Goal: Answer question/provide support: Share knowledge or assist other users

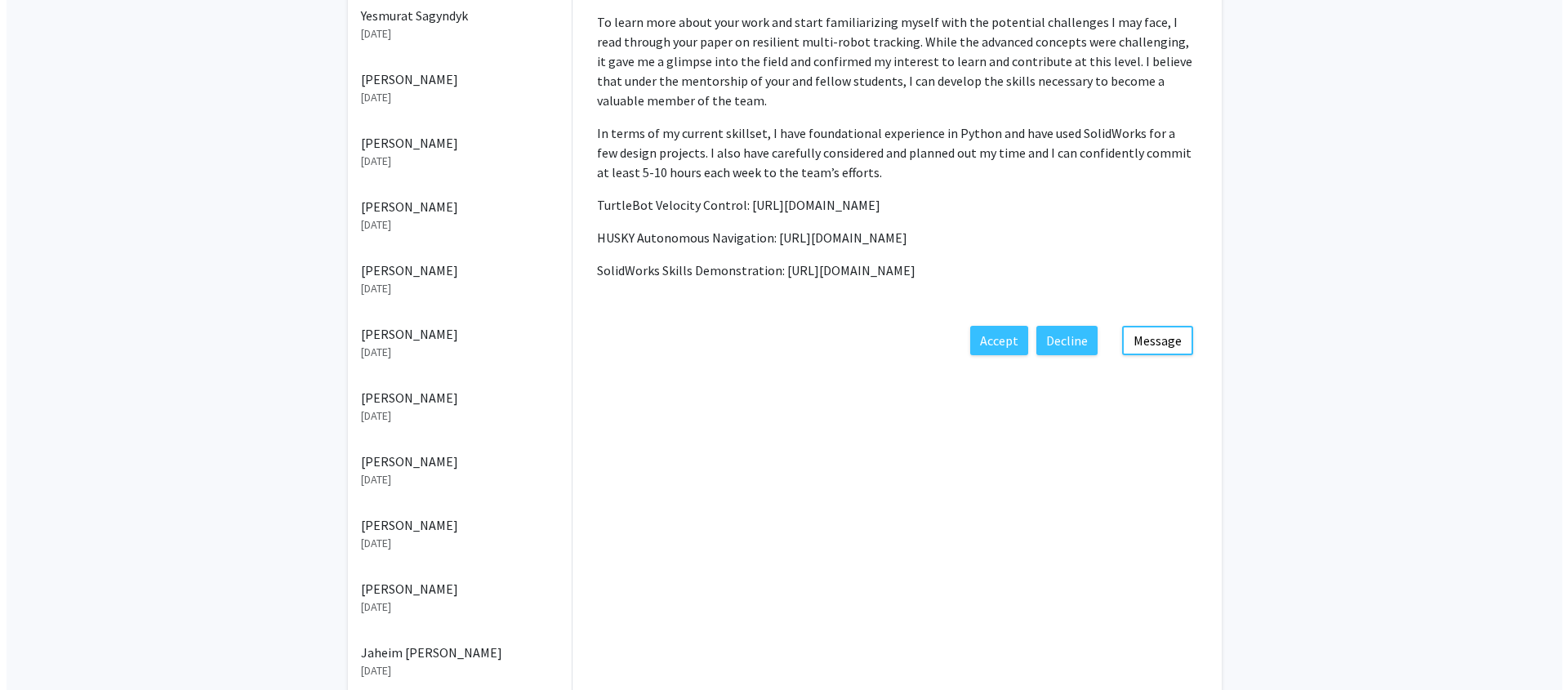
scroll to position [504, 0]
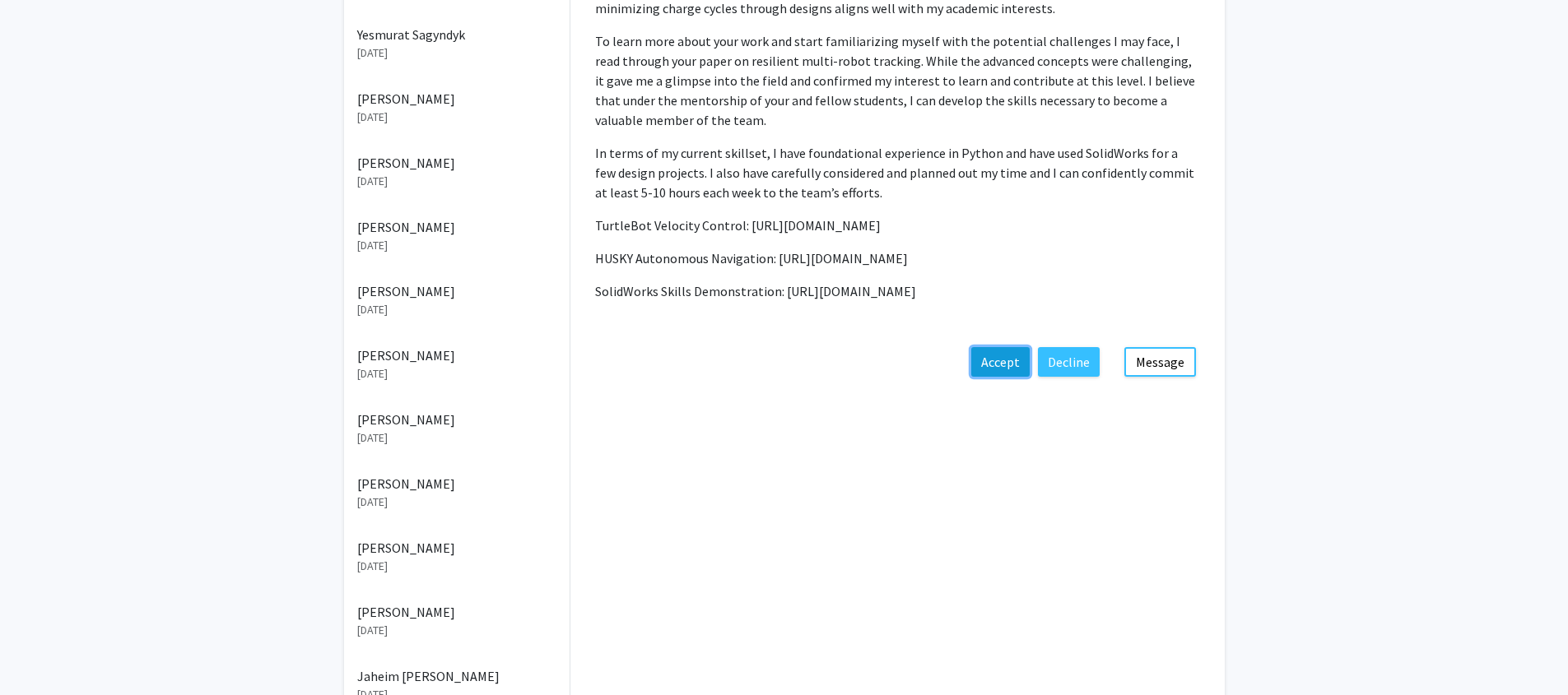
click at [1005, 365] on button "Accept" at bounding box center [1000, 362] width 59 height 30
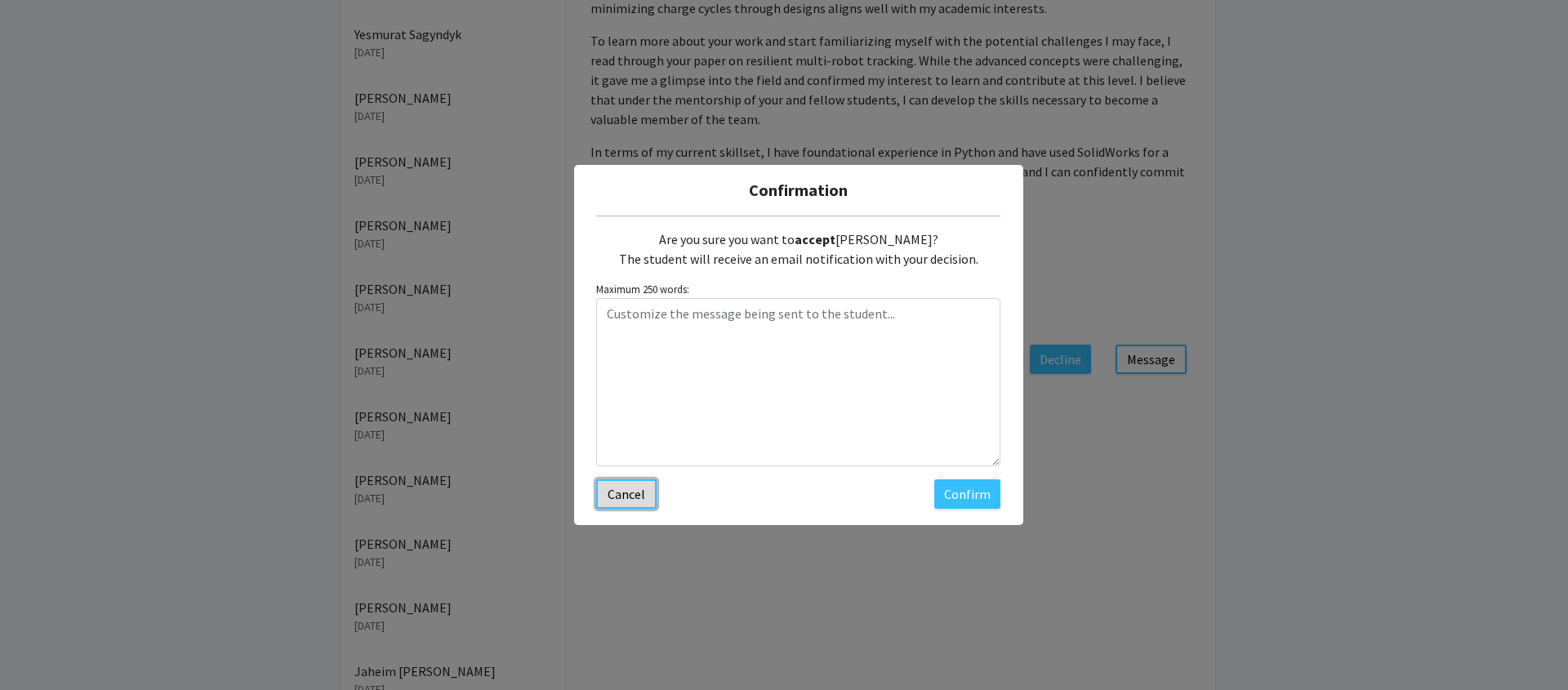
click at [618, 486] on button "Cancel" at bounding box center [626, 494] width 60 height 30
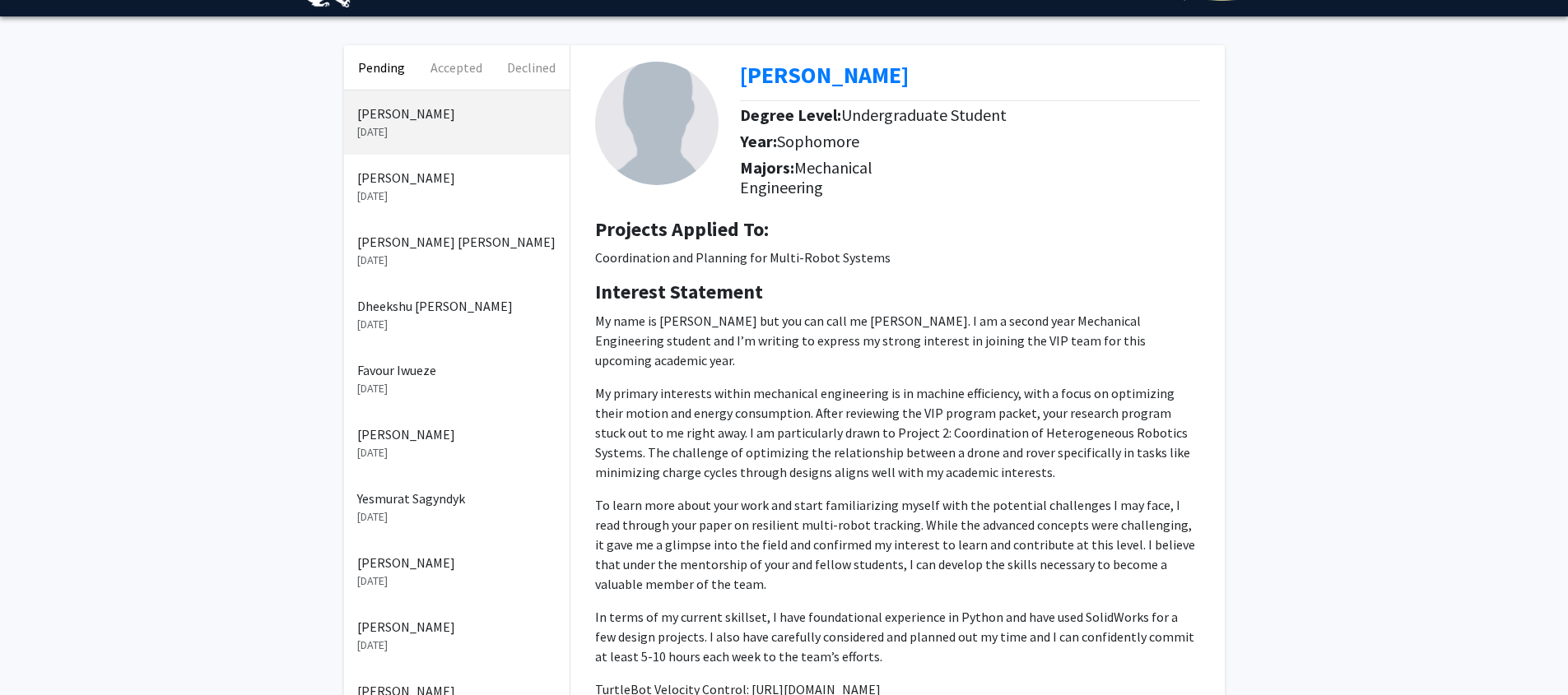
scroll to position [0, 0]
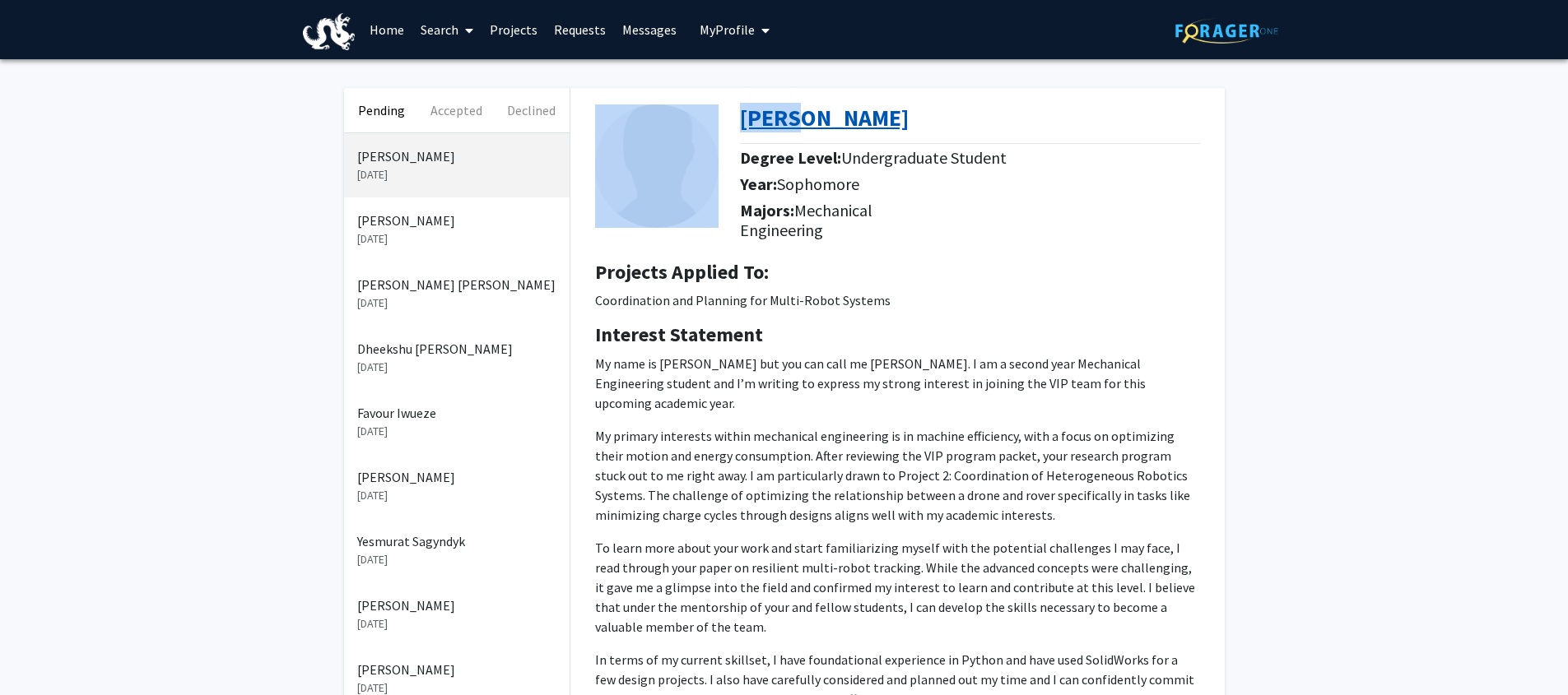
drag, startPoint x: 730, startPoint y: 119, endPoint x: 807, endPoint y: 110, distance: 77.5
click at [807, 110] on div "[PERSON_NAME] Degree Level: Undergraduate Student Year: Sophomore Majors: Mecha…" at bounding box center [898, 167] width 630 height 160
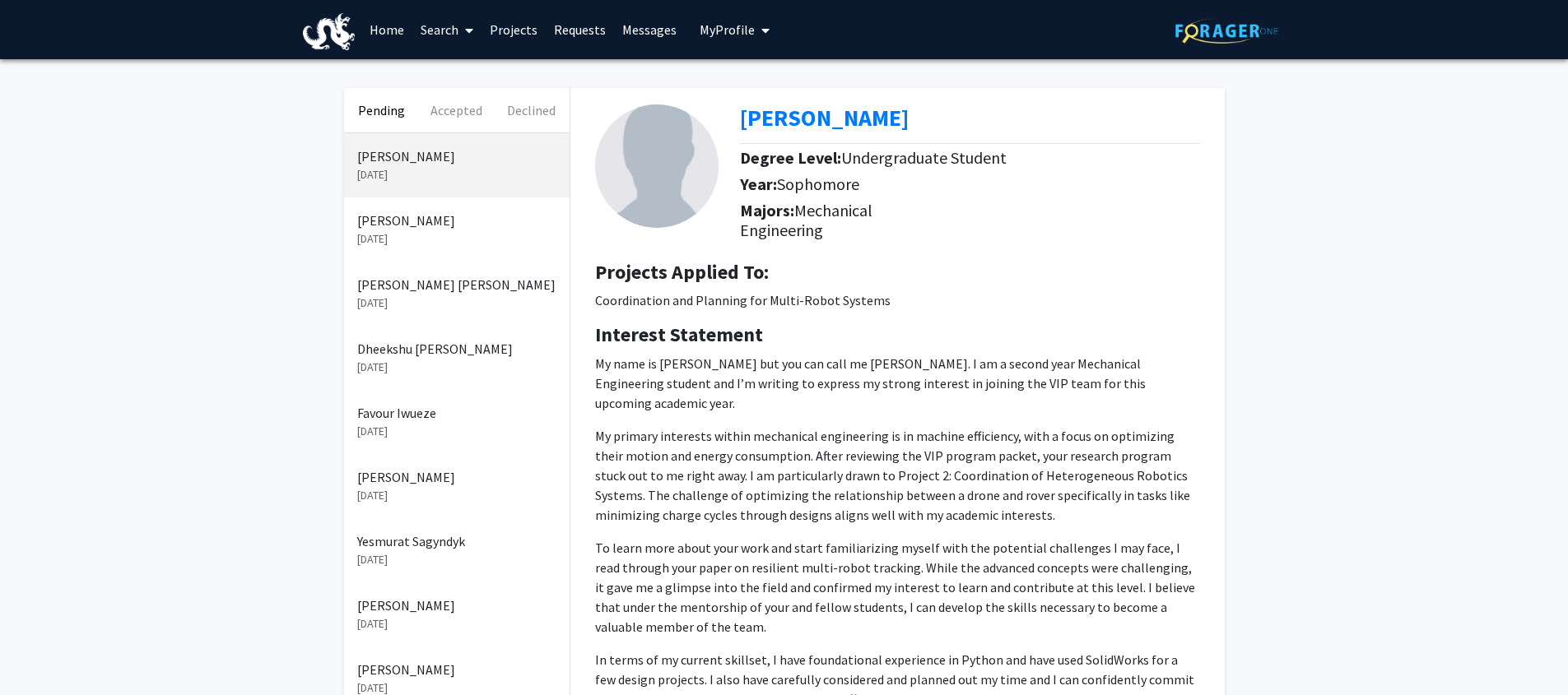
drag, startPoint x: 991, startPoint y: 114, endPoint x: 982, endPoint y: 119, distance: 10.3
click at [991, 114] on div "[PERSON_NAME]" at bounding box center [976, 121] width 473 height 35
drag, startPoint x: 930, startPoint y: 125, endPoint x: 742, endPoint y: 114, distance: 188.3
click at [742, 114] on div "[PERSON_NAME]" at bounding box center [976, 121] width 473 height 35
copy b "[PERSON_NAME]"
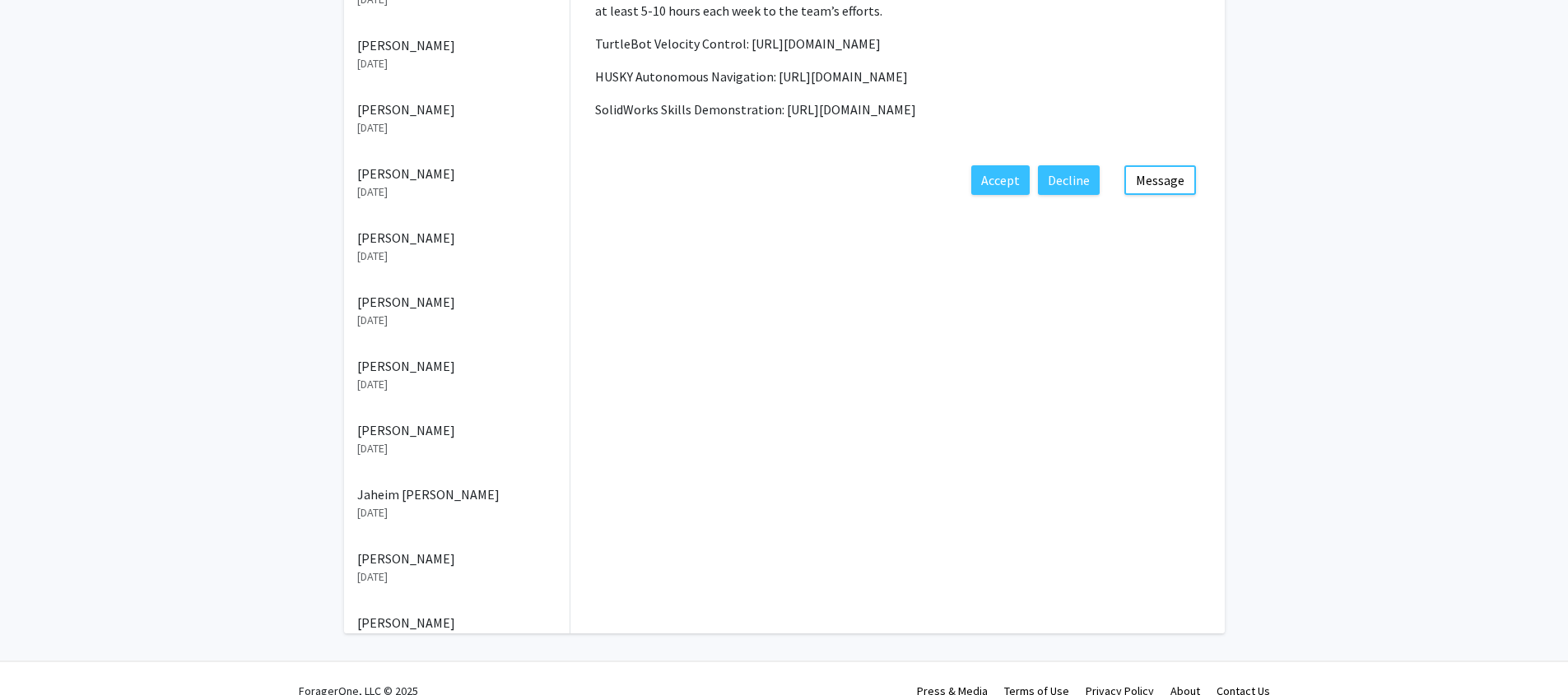
scroll to position [714, 0]
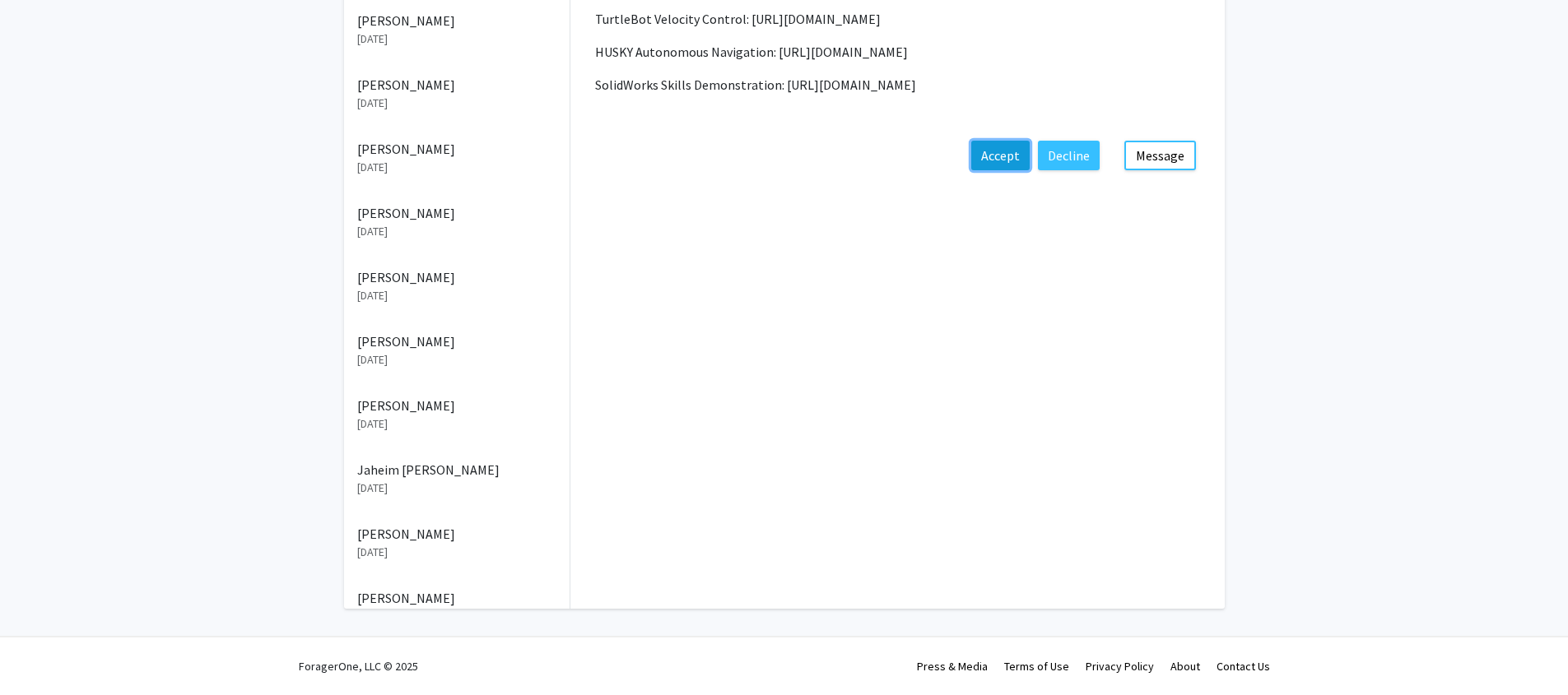
click at [1009, 165] on button "Accept" at bounding box center [1000, 156] width 59 height 30
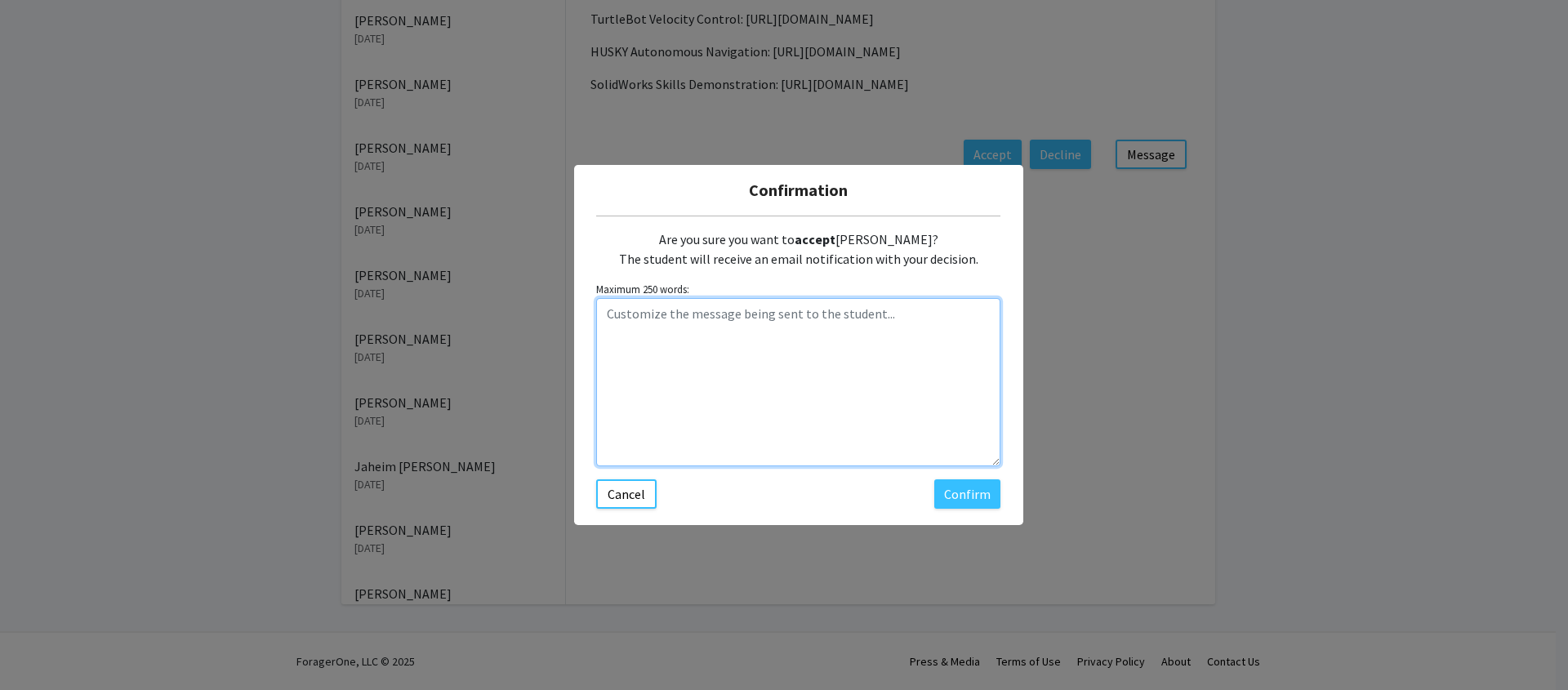
click at [709, 321] on textarea "Customize the message being sent to the student..." at bounding box center [798, 381] width 404 height 168
paste textarea "[PERSON_NAME]"
click at [604, 312] on textarea "[PERSON_NAME]" at bounding box center [798, 381] width 404 height 168
click at [680, 311] on textarea "Hi [PERSON_NAME]" at bounding box center [798, 381] width 404 height 168
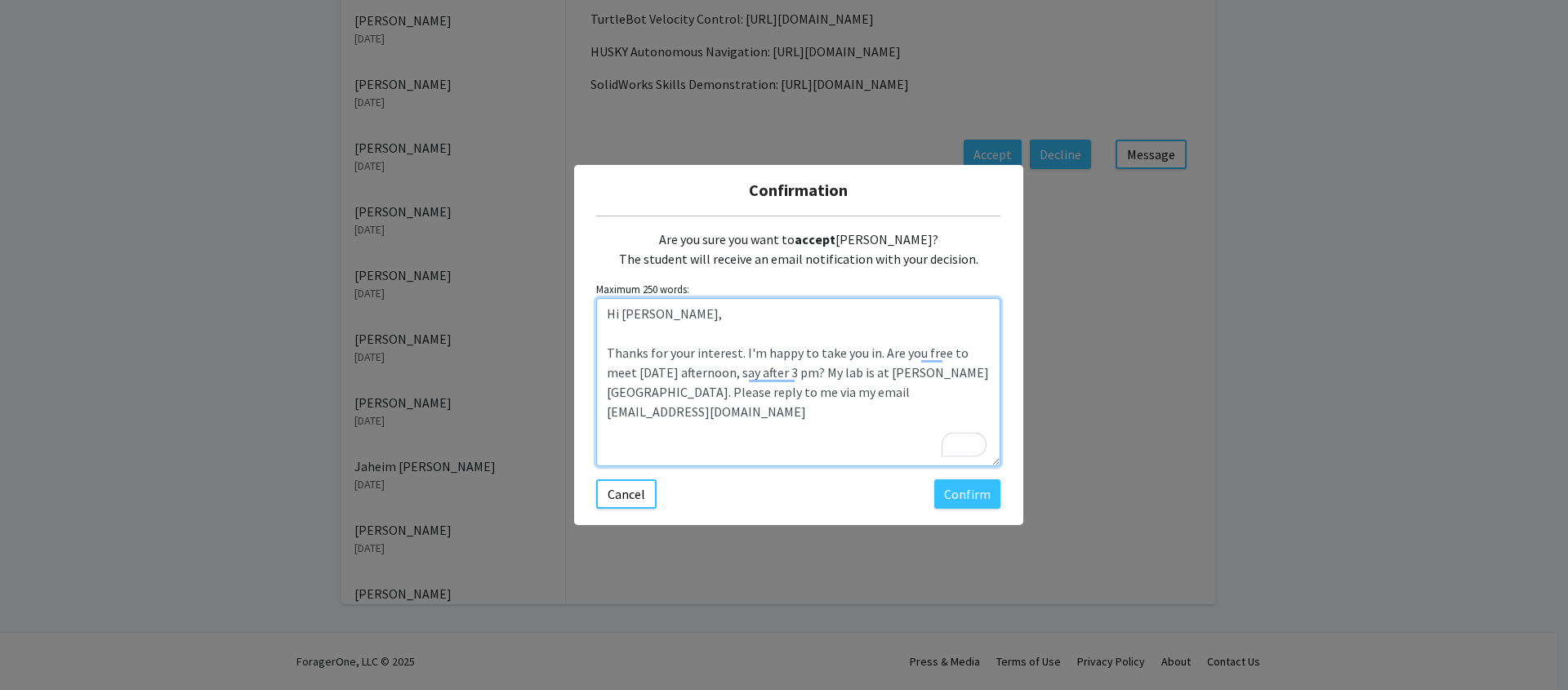
click at [911, 385] on textarea "Hi [PERSON_NAME], Thanks for your interest. I'm happy to take you in. Are you f…" at bounding box center [798, 381] width 404 height 168
type textarea "Hi [PERSON_NAME], Thanks for your interest. I'm happy to take you in. Are you f…"
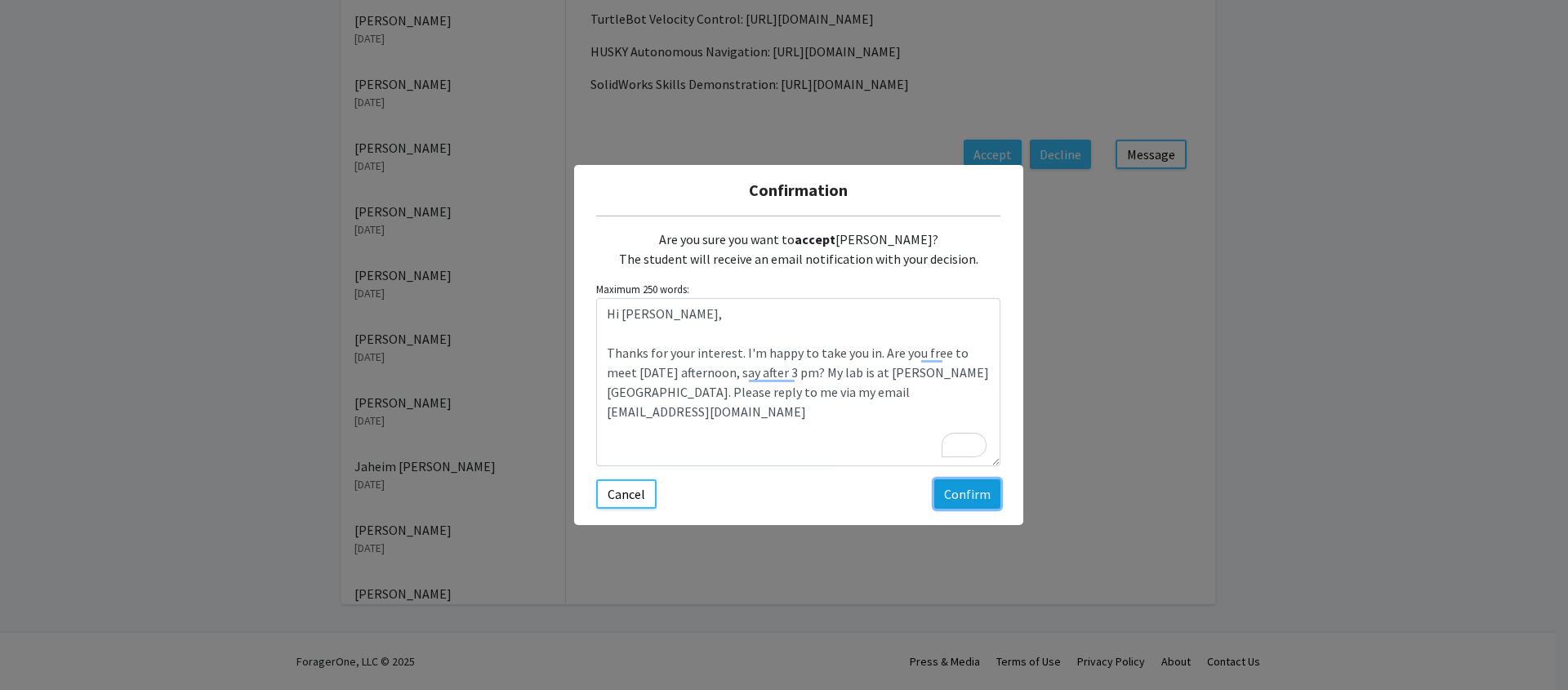
click at [968, 494] on button "Confirm" at bounding box center [967, 494] width 66 height 30
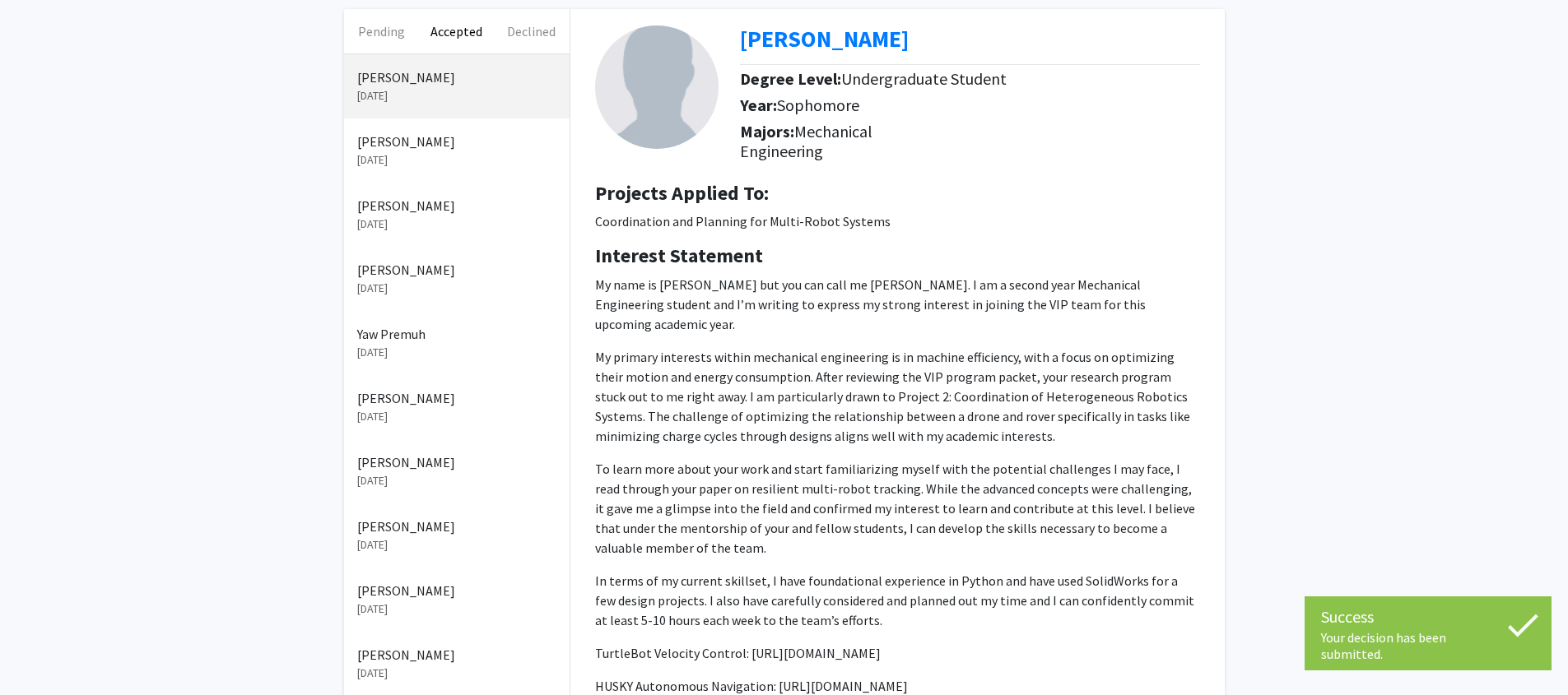
scroll to position [0, 0]
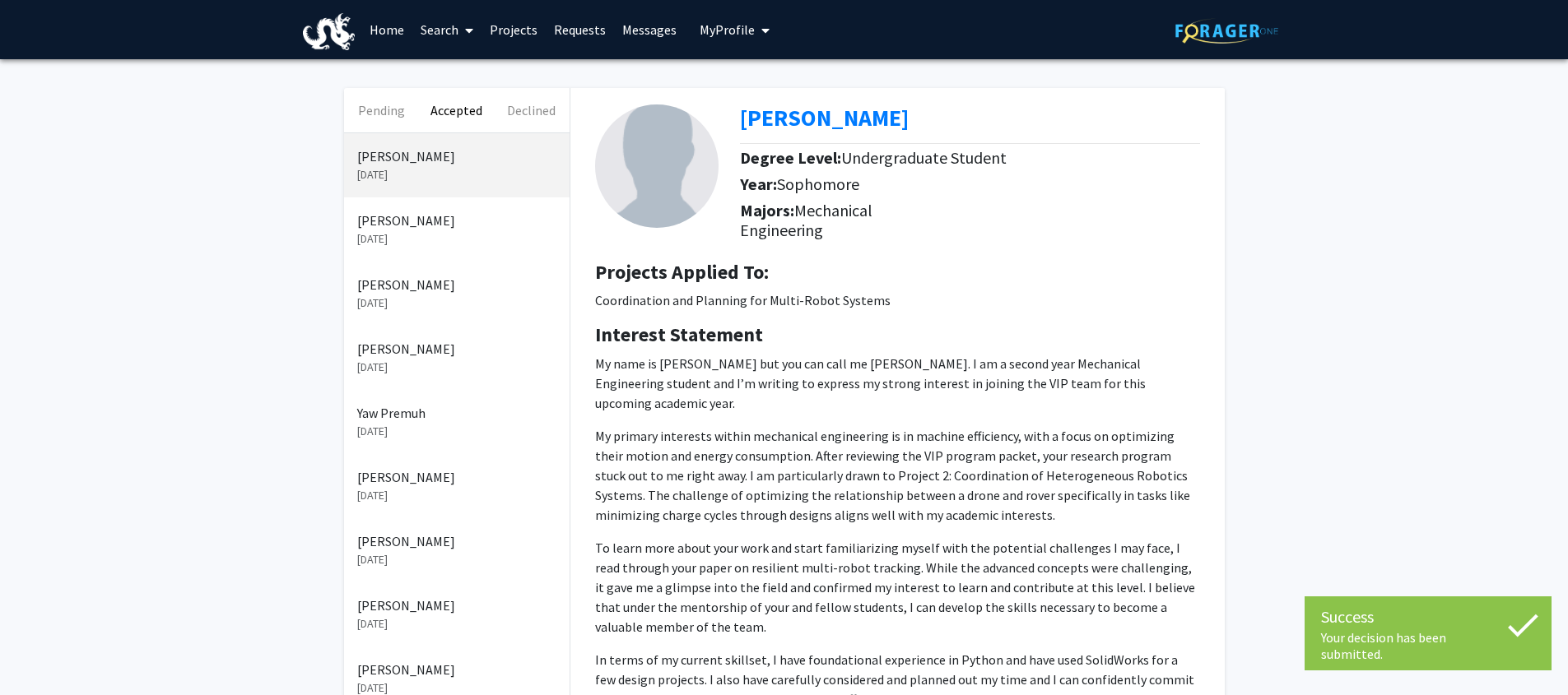
click at [446, 166] on p "[DATE]" at bounding box center [456, 175] width 199 height 17
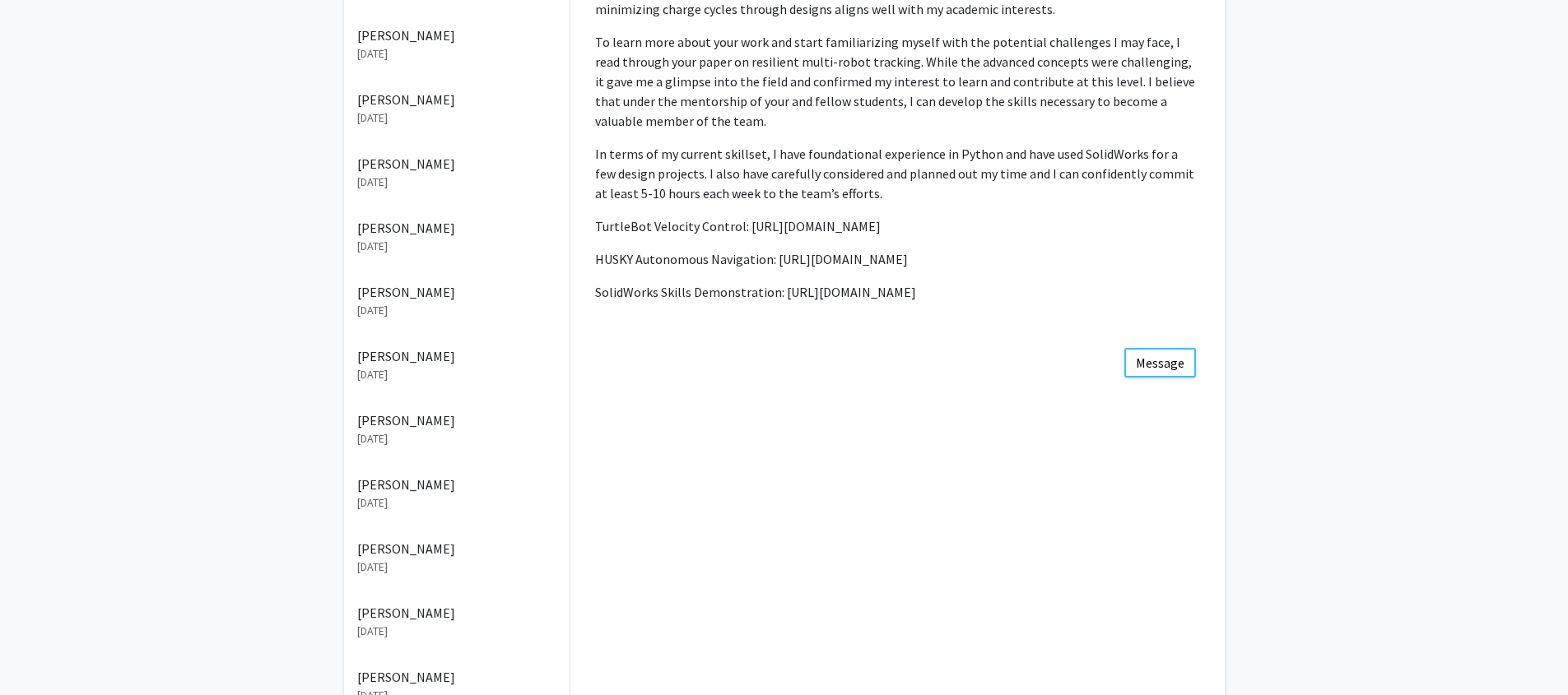
scroll to position [391, 0]
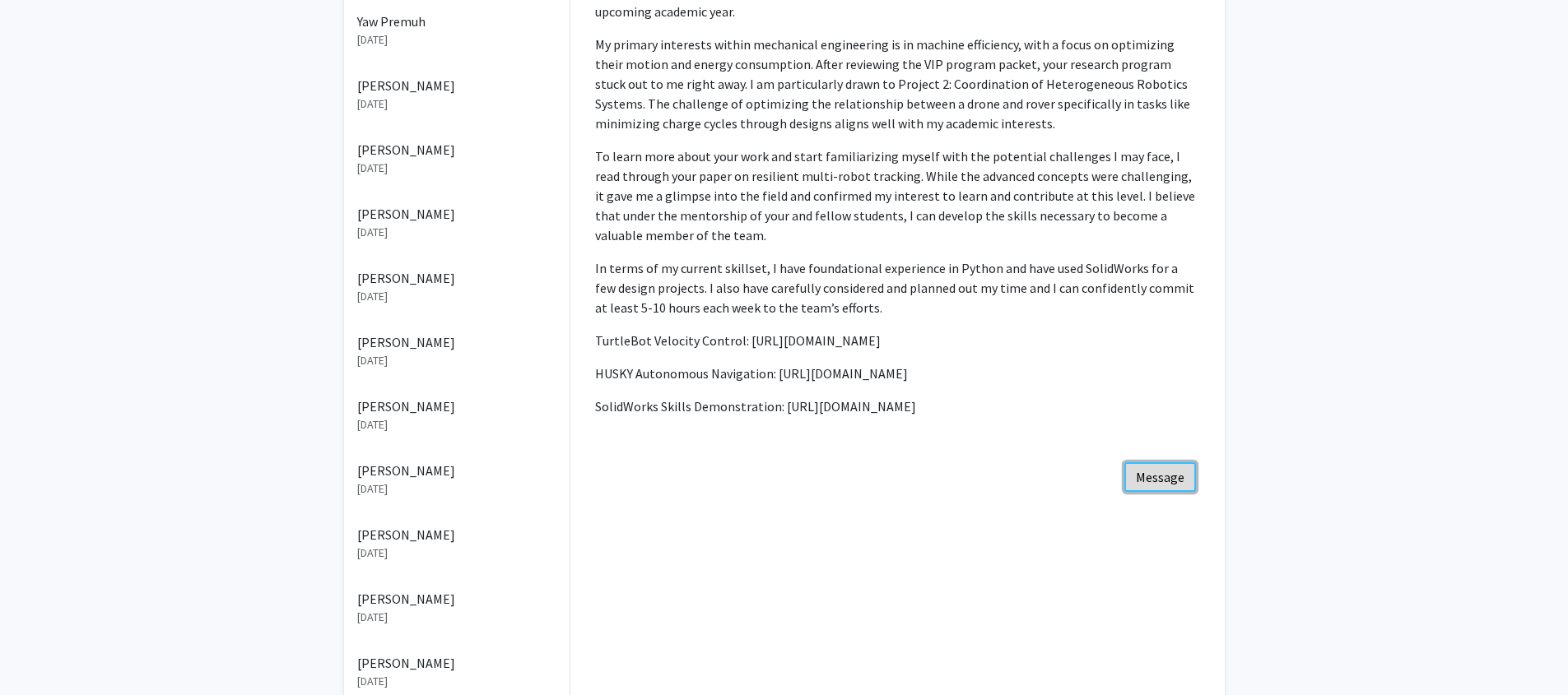
click at [1162, 479] on button "Message" at bounding box center [1160, 477] width 72 height 30
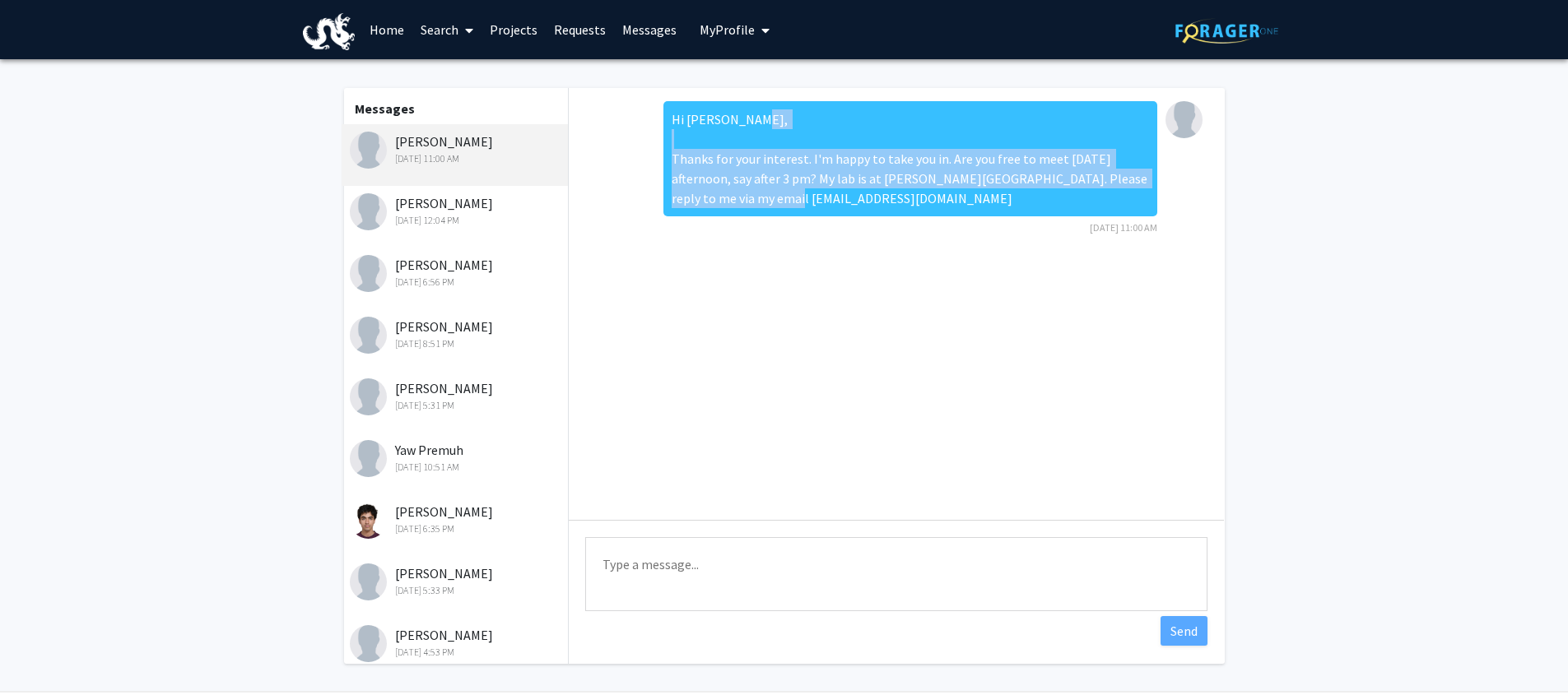
drag, startPoint x: 746, startPoint y: 196, endPoint x: 667, endPoint y: 163, distance: 85.6
click at [663, 166] on div "Hi [PERSON_NAME], Thanks for your interest. I'm happy to take you in. Are you f…" at bounding box center [910, 158] width 493 height 115
click at [673, 158] on div "Hi [PERSON_NAME], Thanks for your interest. I'm happy to take you in. Are you f…" at bounding box center [910, 158] width 493 height 115
drag, startPoint x: 675, startPoint y: 156, endPoint x: 804, endPoint y: 204, distance: 137.6
click at [804, 204] on div "Hi [PERSON_NAME], Thanks for your interest. I'm happy to take you in. Are you f…" at bounding box center [910, 158] width 493 height 115
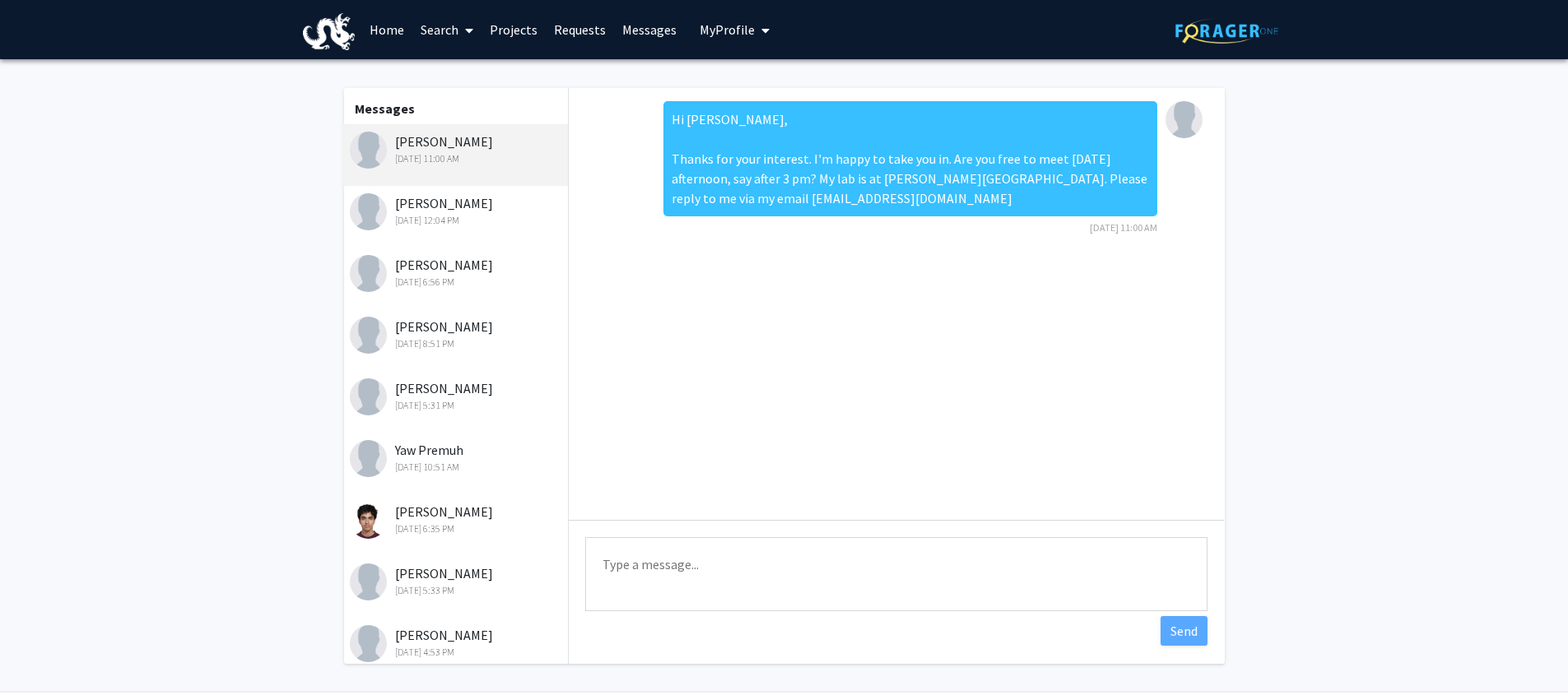
click at [448, 191] on div "[PERSON_NAME] [DATE] 12:04 PM" at bounding box center [455, 217] width 227 height 62
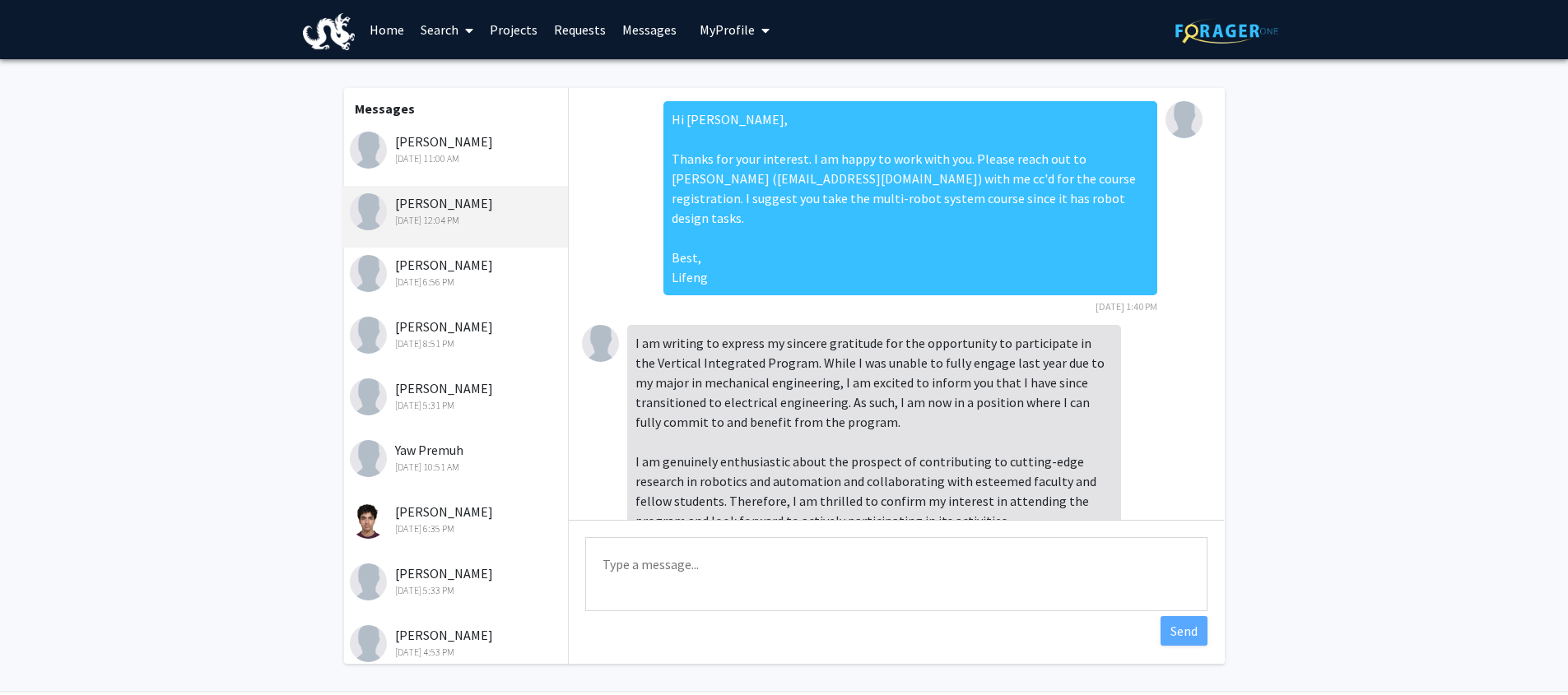
scroll to position [292, 0]
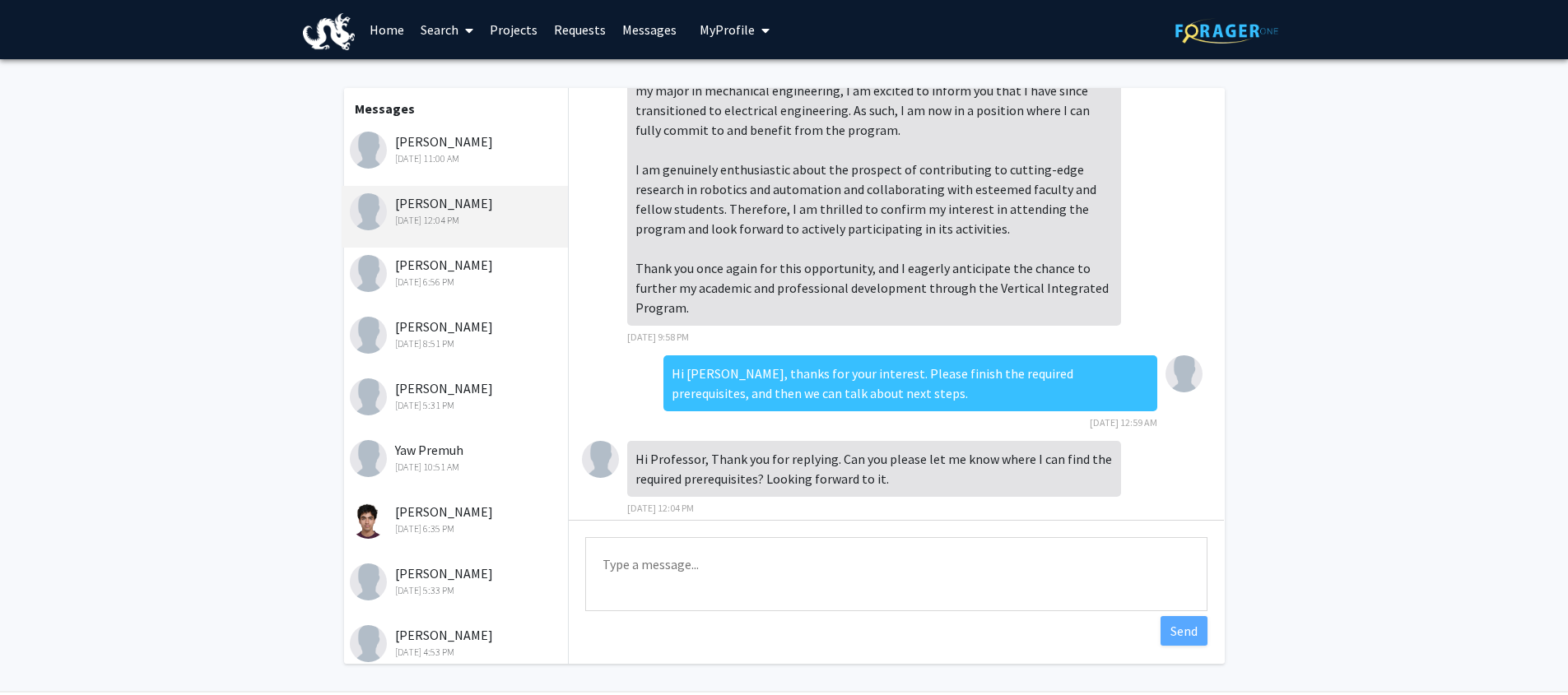
click at [438, 160] on div "[DATE] 11:00 AM" at bounding box center [457, 159] width 215 height 15
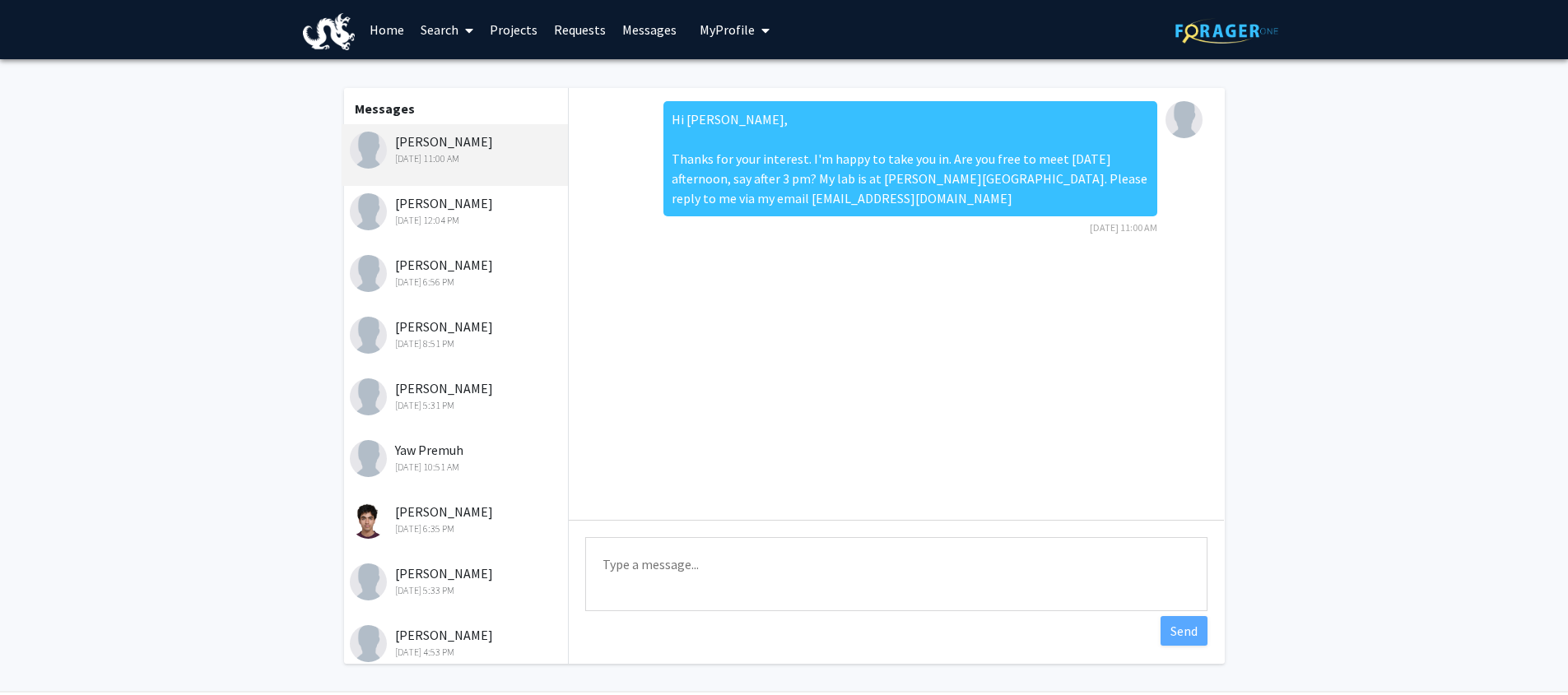
scroll to position [0, 0]
click at [679, 159] on div "Hi [PERSON_NAME], Thanks for your interest. I'm happy to take you in. Are you f…" at bounding box center [910, 158] width 493 height 115
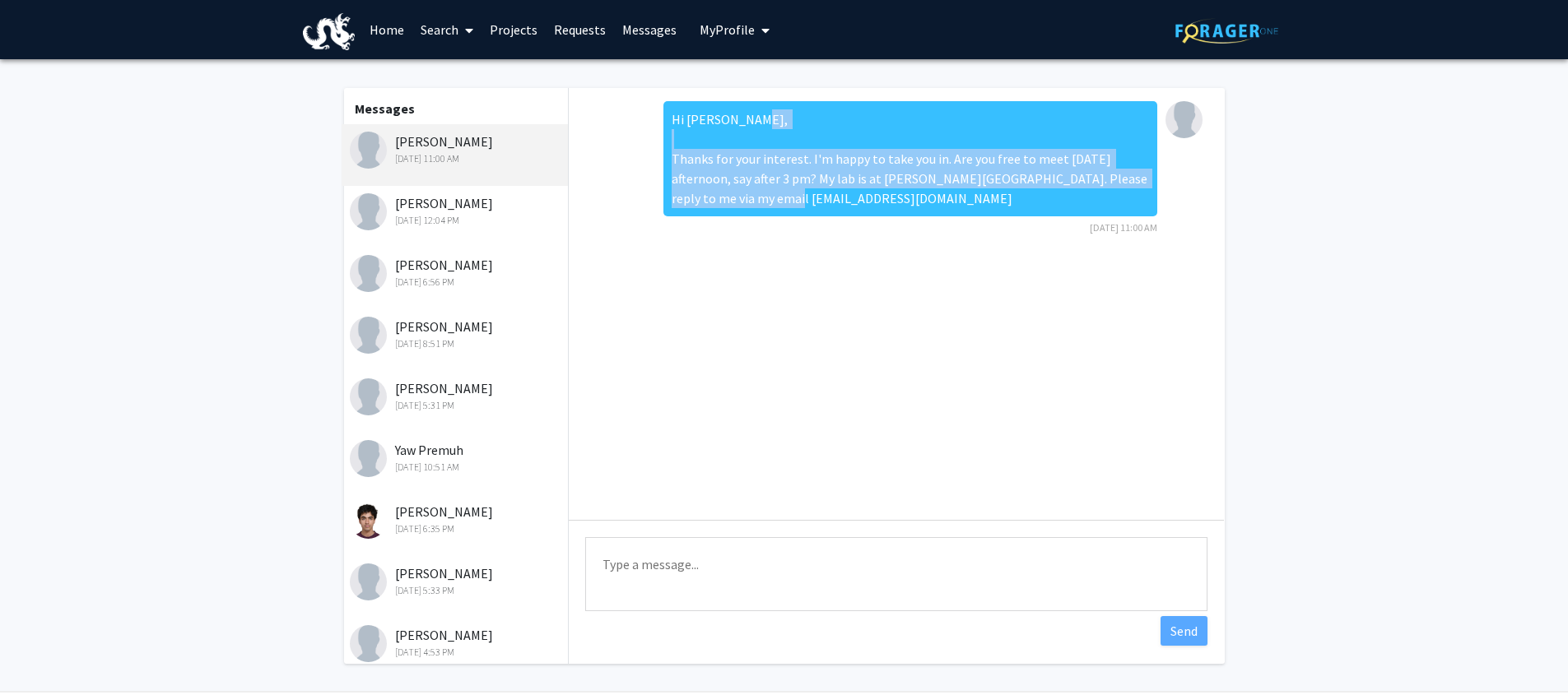
drag, startPoint x: 673, startPoint y: 153, endPoint x: 842, endPoint y: 207, distance: 177.4
click at [842, 207] on div "Hi [PERSON_NAME], Thanks for your interest. I'm happy to take you in. Are you f…" at bounding box center [910, 158] width 493 height 115
copy div "Thanks for your interest. I'm happy to take you in. Are you free to meet [DATE]…"
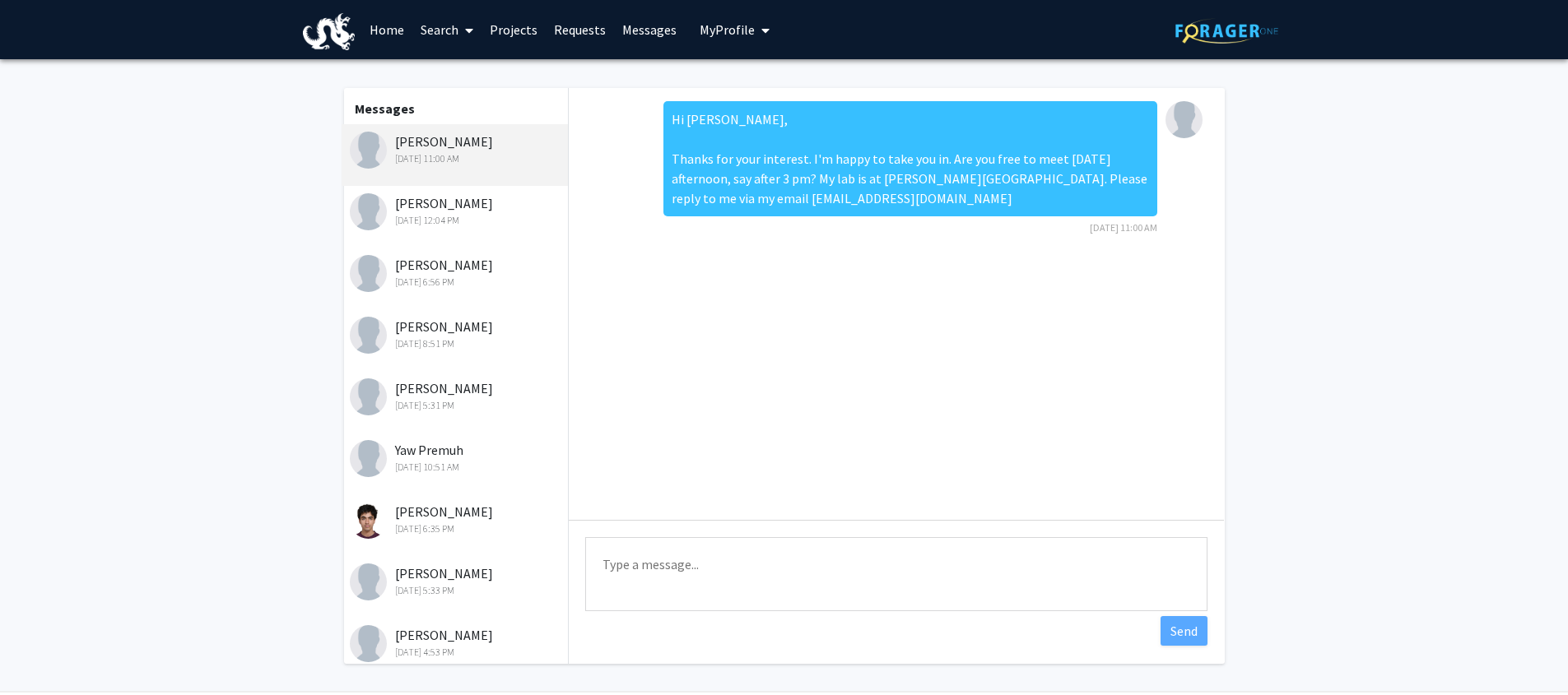
click at [459, 138] on div "[PERSON_NAME] [DATE] 11:00 AM" at bounding box center [457, 149] width 215 height 35
click at [739, 152] on div "Hi [PERSON_NAME], Thanks for your interest. I'm happy to take you in. Are you f…" at bounding box center [910, 158] width 493 height 115
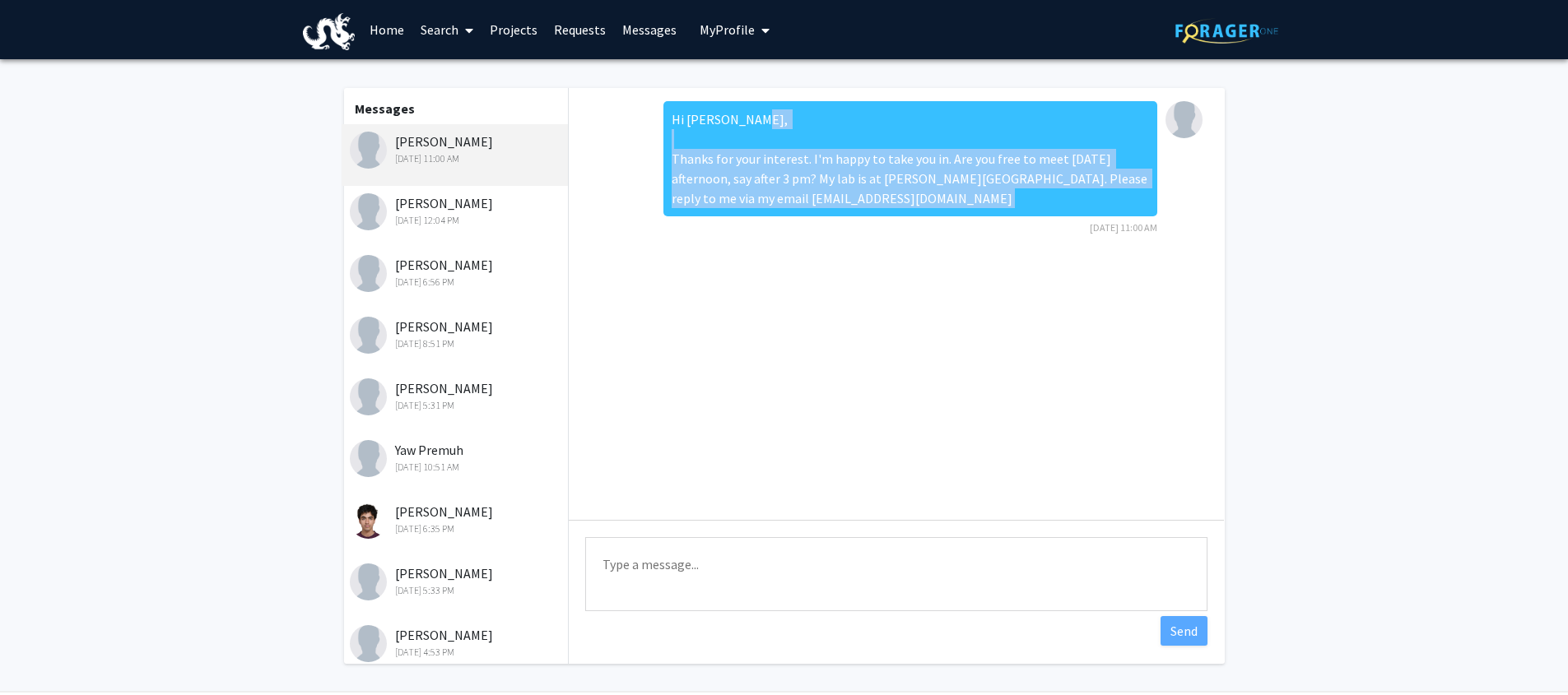
drag, startPoint x: 673, startPoint y: 157, endPoint x: 805, endPoint y: 202, distance: 139.5
click at [851, 218] on div "Hi [PERSON_NAME], Thanks for your interest. I'm happy to take you in. Are you f…" at bounding box center [910, 168] width 493 height 135
copy div "Thanks for your interest. I'm happy to take you in. Are you free to meet [DATE]…"
click at [727, 149] on div "Hi [PERSON_NAME], Thanks for your interest. I'm happy to take you in. Are you f…" at bounding box center [910, 158] width 493 height 115
drag, startPoint x: 673, startPoint y: 154, endPoint x: 835, endPoint y: 215, distance: 173.1
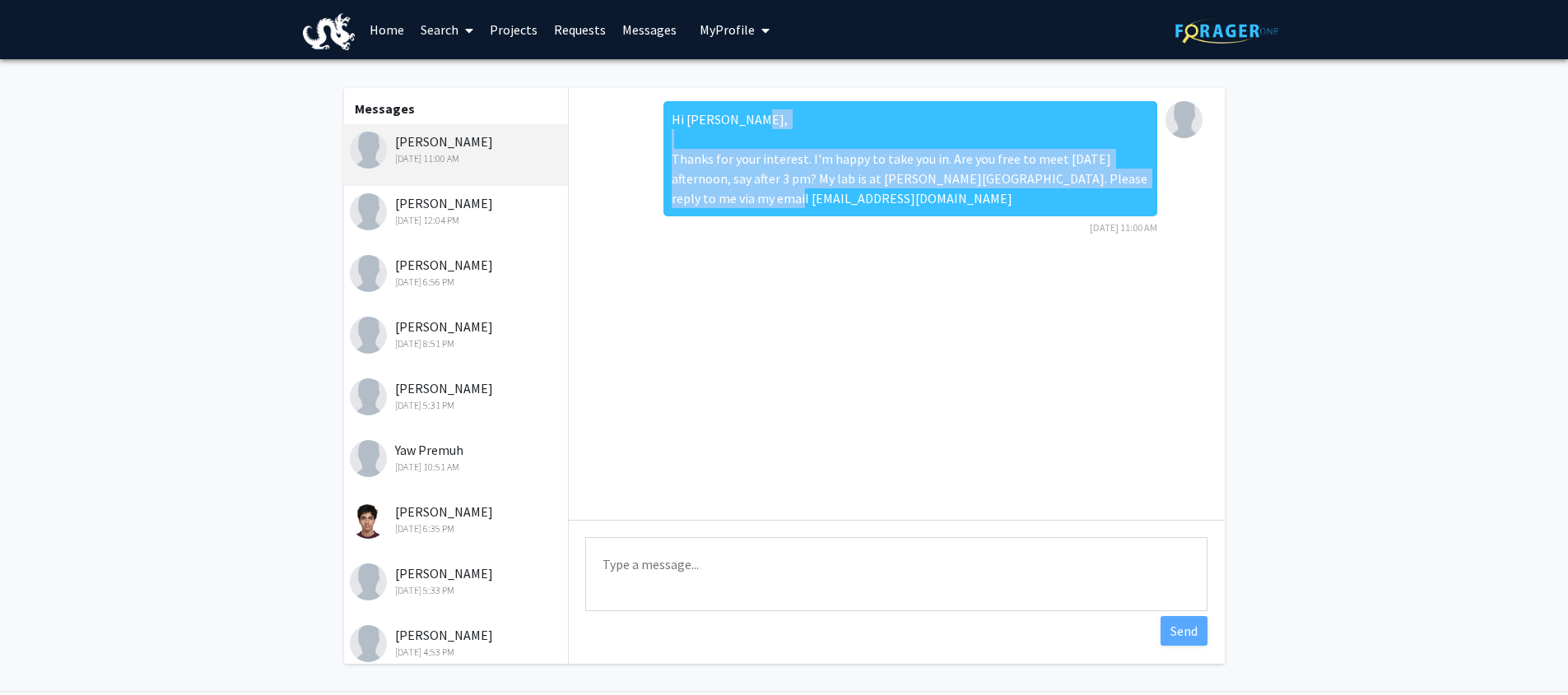
click at [835, 215] on div "Hi [PERSON_NAME], Thanks for your interest. I'm happy to take you in. Are you f…" at bounding box center [910, 158] width 493 height 115
copy div "Thanks for your interest. I'm happy to take you in. Are you free to meet [DATE]…"
click at [748, 165] on div "Hi [PERSON_NAME], Thanks for your interest. I'm happy to take you in. Are you f…" at bounding box center [910, 158] width 493 height 115
drag, startPoint x: 672, startPoint y: 155, endPoint x: 866, endPoint y: 231, distance: 208.4
click at [866, 231] on div "Hi [PERSON_NAME], Thanks for your interest. I'm happy to take you in. Are you f…" at bounding box center [910, 168] width 493 height 135
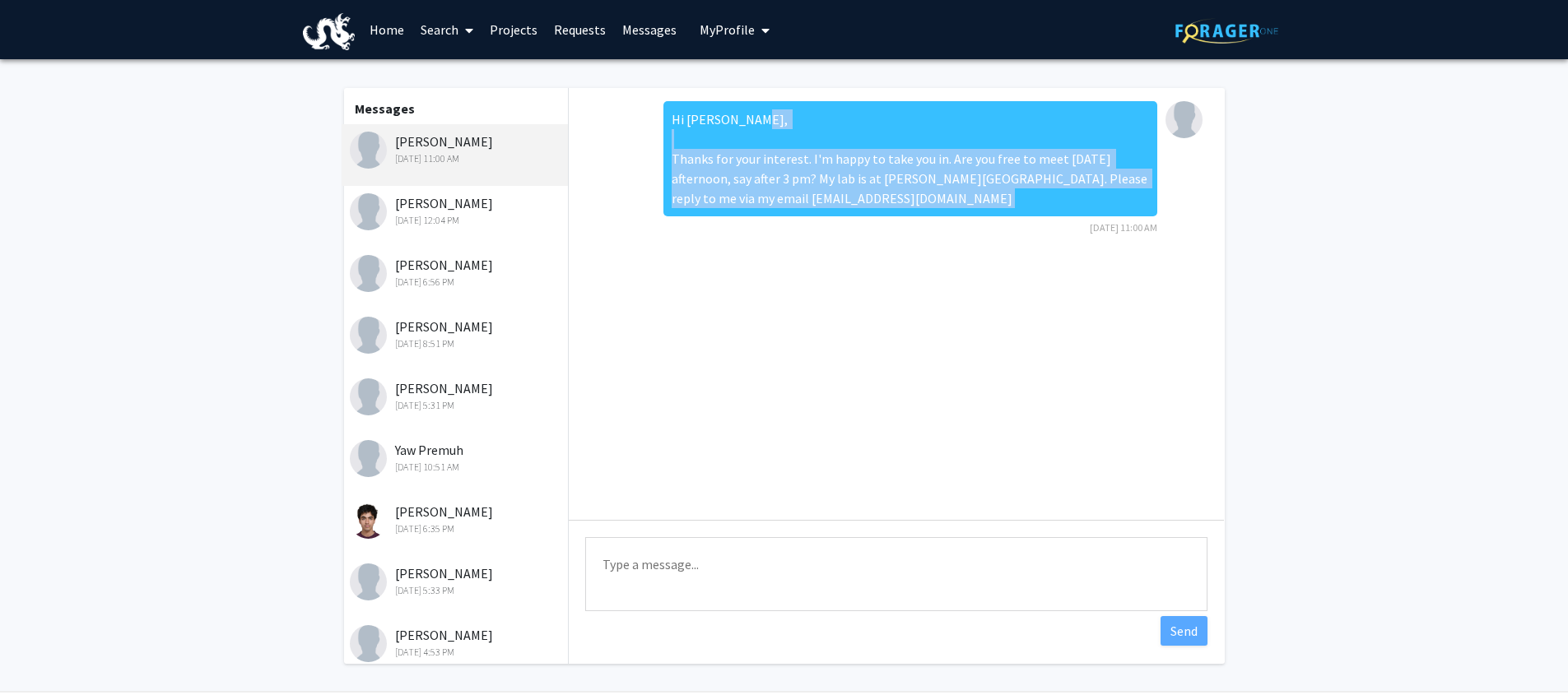
copy div "Thanks for your interest. I'm happy to take you in. Are you free to meet [DATE]…"
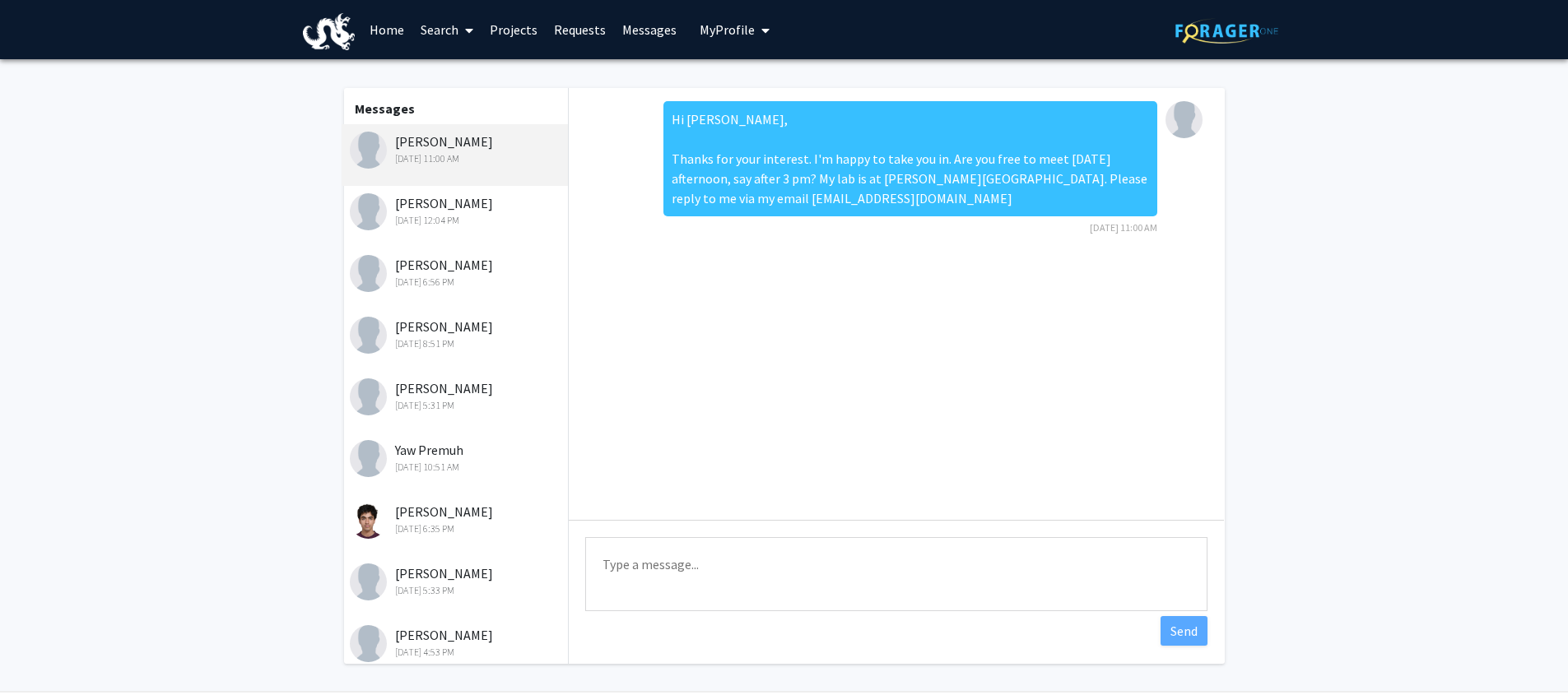
click at [669, 180] on div "Hi [PERSON_NAME], Thanks for your interest. I'm happy to take you in. Are you f…" at bounding box center [910, 158] width 493 height 115
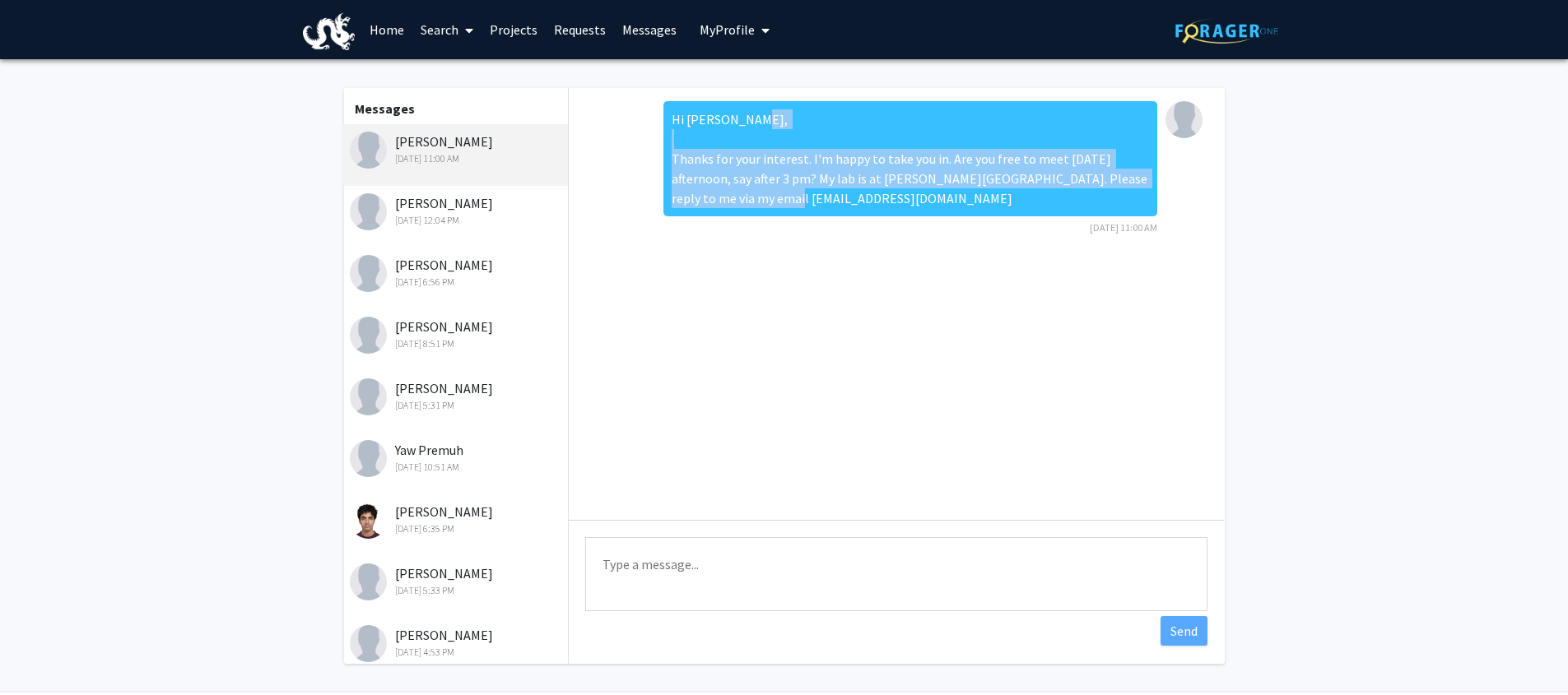
drag, startPoint x: 673, startPoint y: 153, endPoint x: 763, endPoint y: 196, distance: 99.7
click at [824, 208] on div "Hi [PERSON_NAME], Thanks for your interest. I'm happy to take you in. Are you f…" at bounding box center [910, 158] width 493 height 115
copy div "Thanks for your interest. I'm happy to take you in. Are you free to meet [DATE]…"
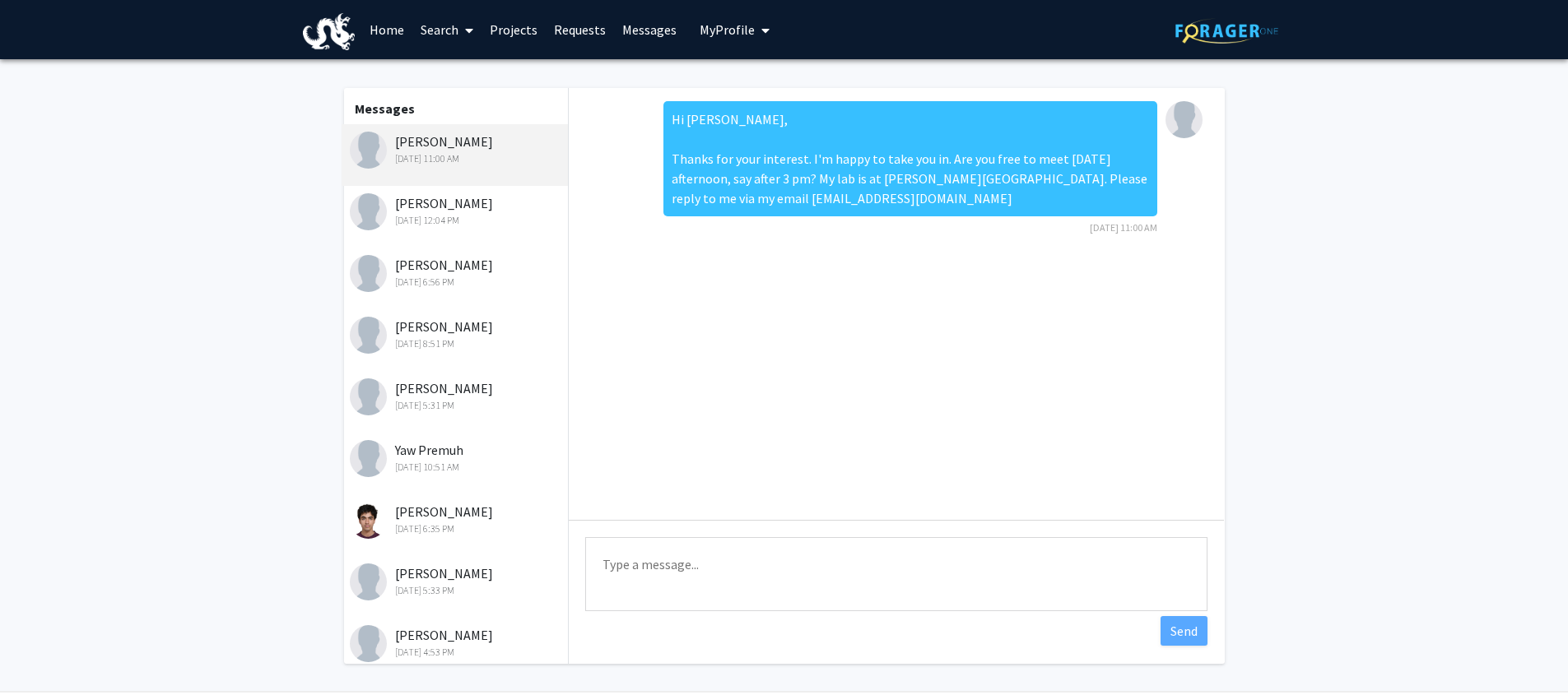
click at [455, 206] on div "[PERSON_NAME] [DATE] 12:04 PM" at bounding box center [457, 210] width 215 height 35
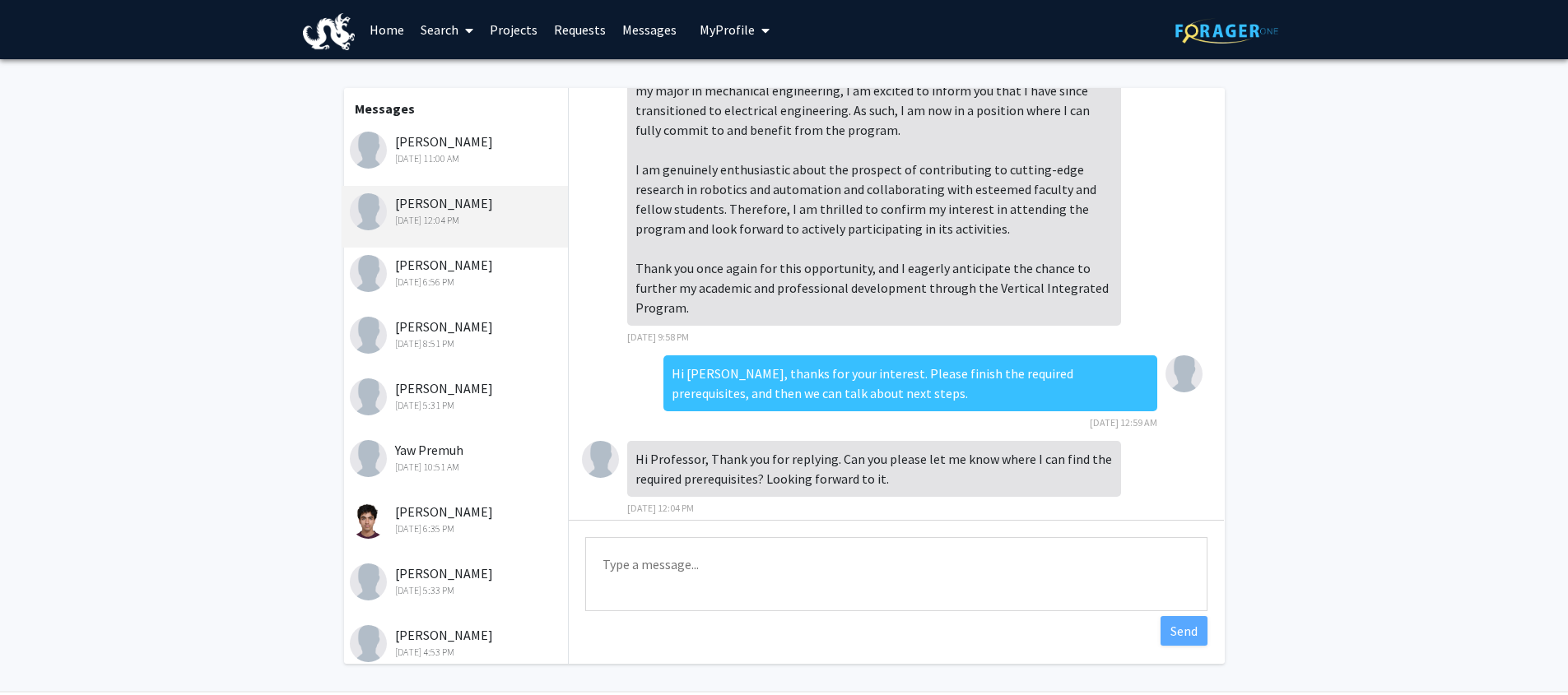
click at [463, 163] on div "[DATE] 11:00 AM" at bounding box center [457, 159] width 215 height 15
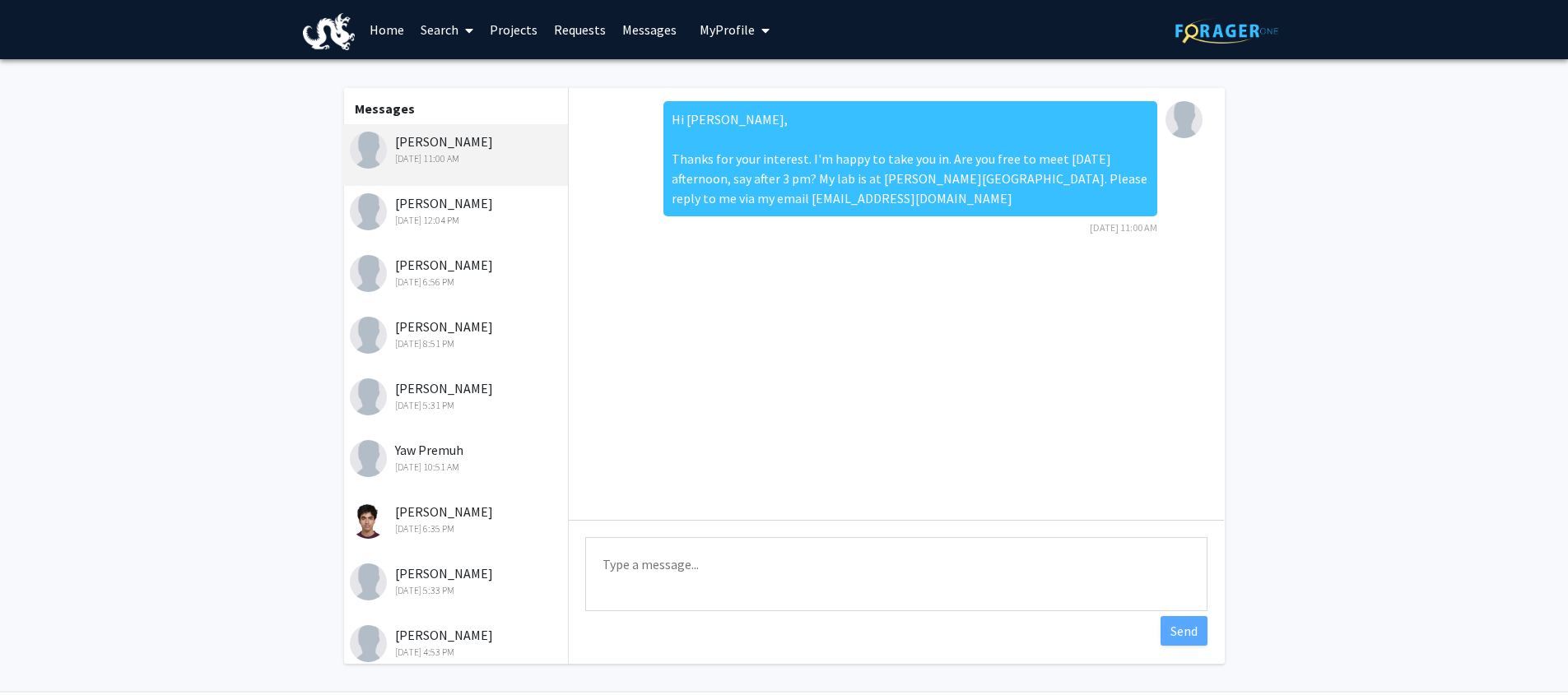
click at [388, 31] on link "Home" at bounding box center [387, 30] width 51 height 58
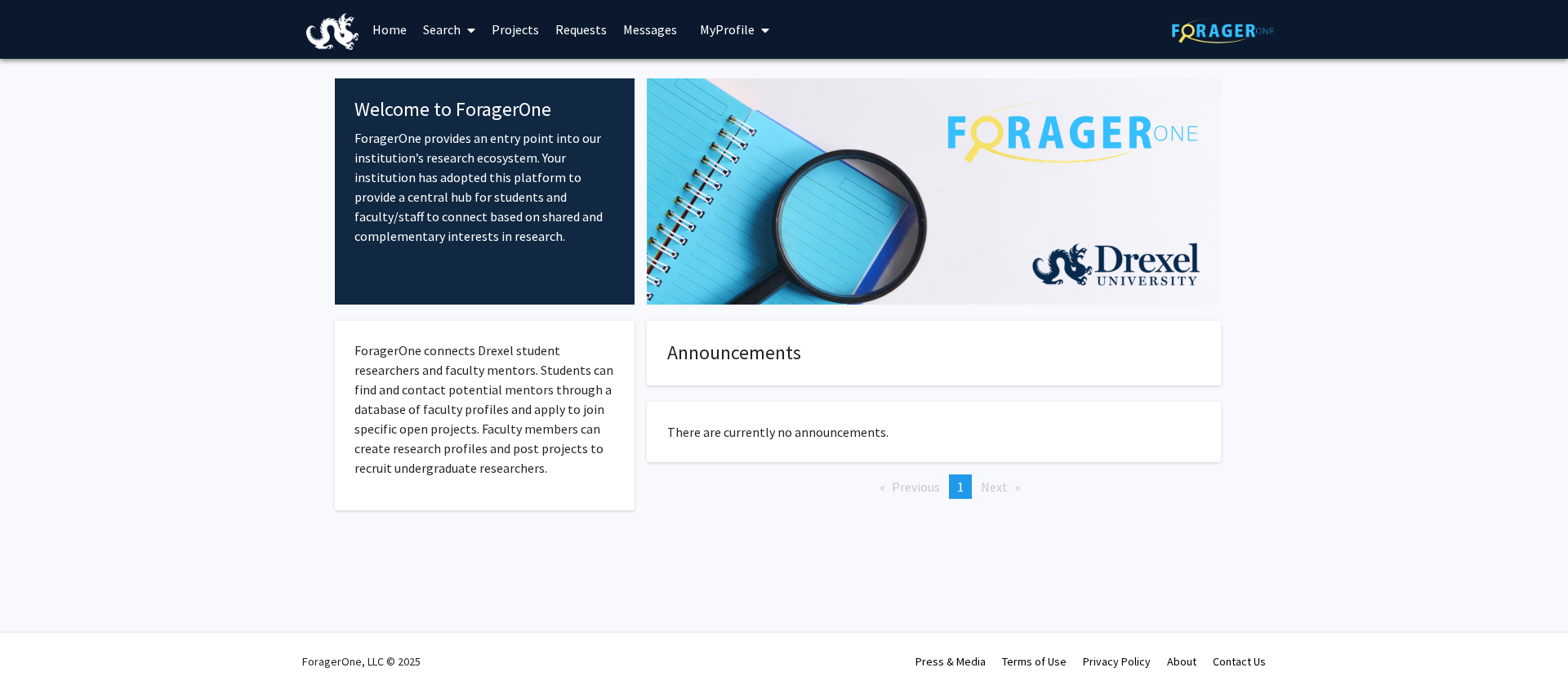
click at [435, 33] on link "Search" at bounding box center [449, 30] width 69 height 58
drag, startPoint x: 286, startPoint y: 84, endPoint x: 41, endPoint y: 0, distance: 259.0
click at [285, 84] on fg-internal-home-page "Welcome to ForagerOne ForagerOne provides an entry point into our institution’s…" at bounding box center [784, 313] width 1568 height 510
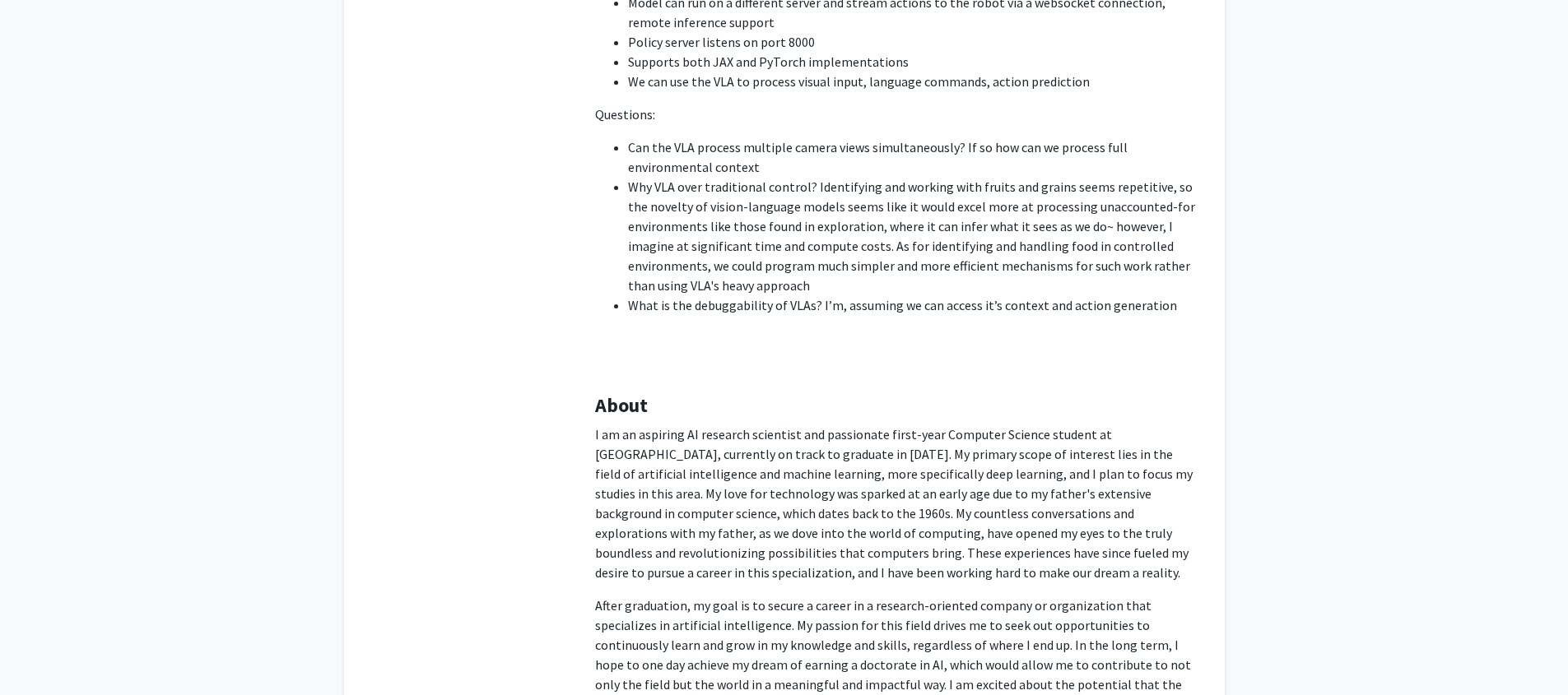
scroll to position [2591, 0]
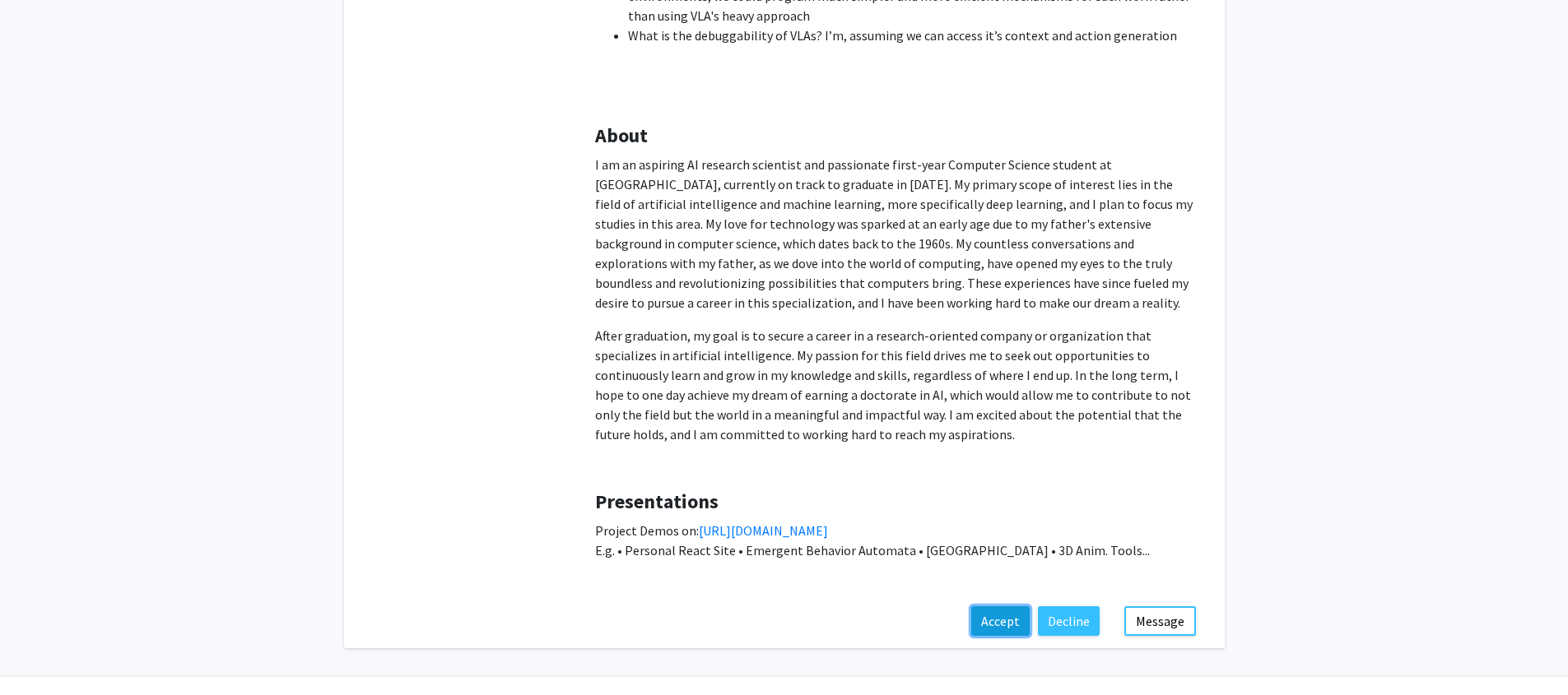
click at [1002, 606] on button "Accept" at bounding box center [1000, 621] width 59 height 30
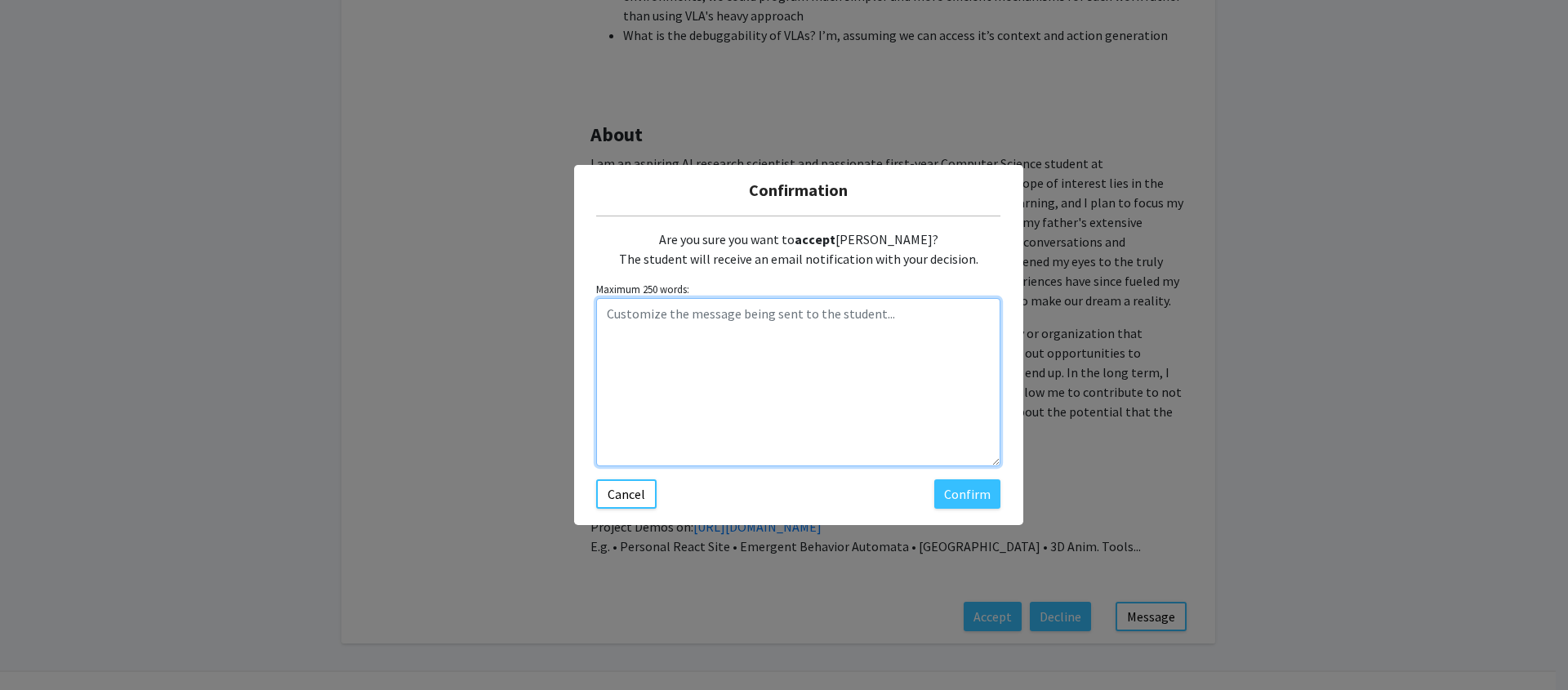
click at [790, 379] on textarea "Customize the message being sent to the student..." at bounding box center [798, 381] width 404 height 168
paste textarea "Thanks for your interest. I'm happy to take you in. Are you free to meet [DATE]…"
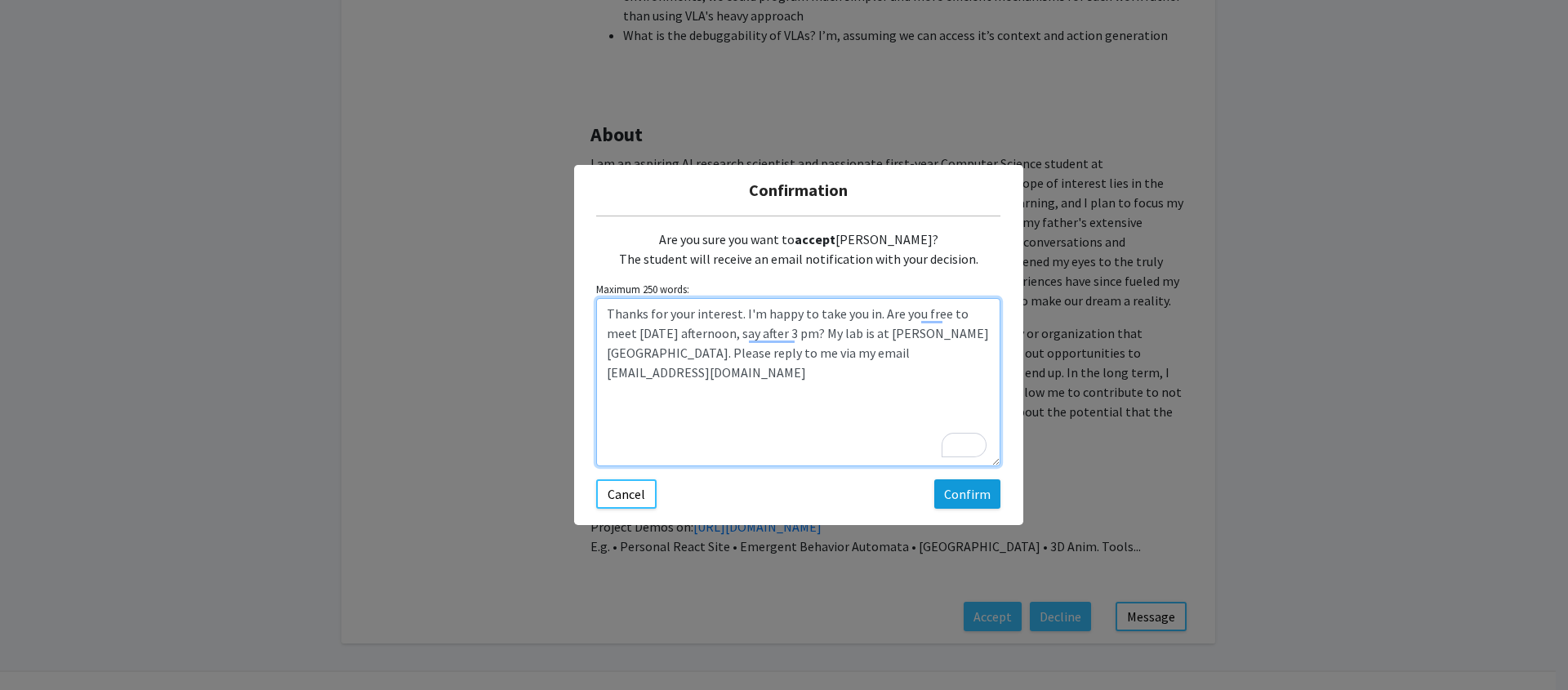
type textarea "Thanks for your interest. I'm happy to take you in. Are you free to meet [DATE]…"
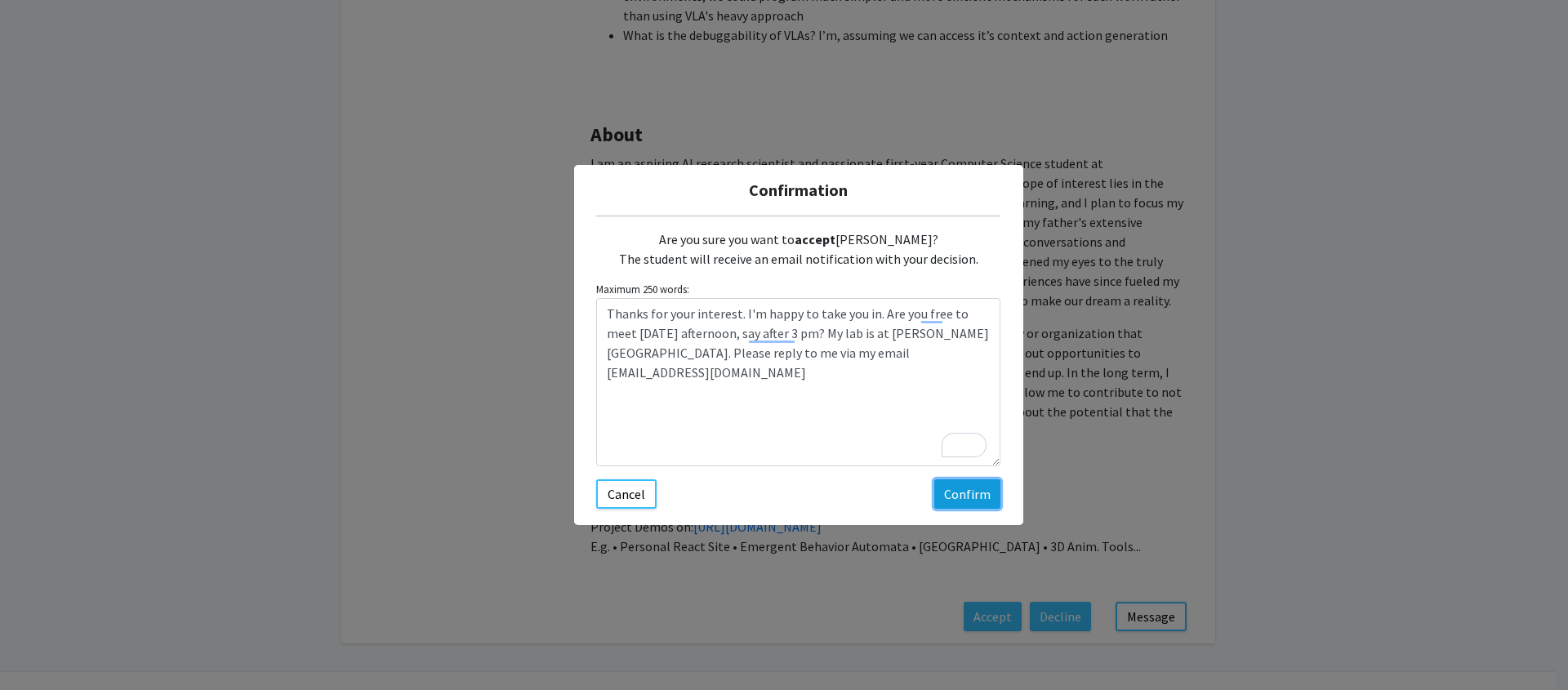
click at [969, 492] on button "Confirm" at bounding box center [967, 494] width 66 height 30
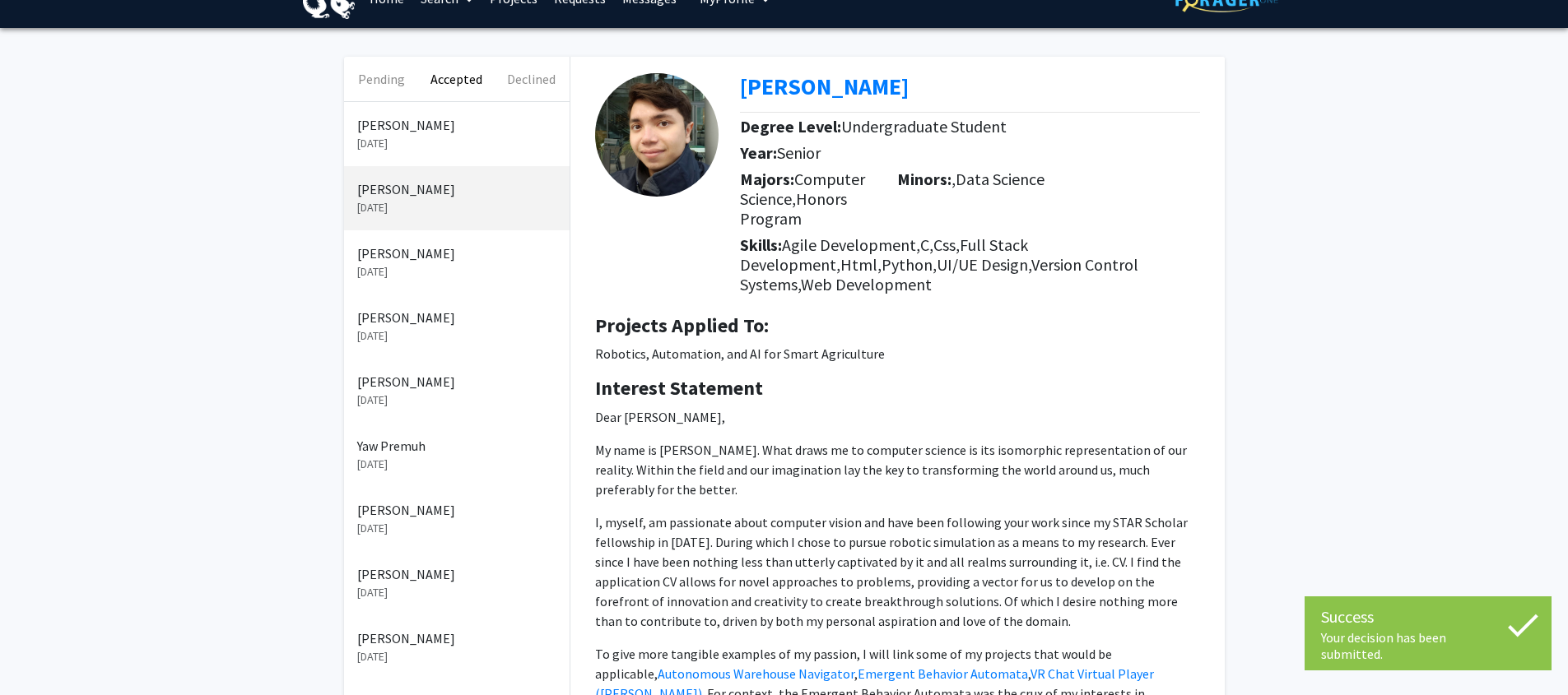
scroll to position [0, 0]
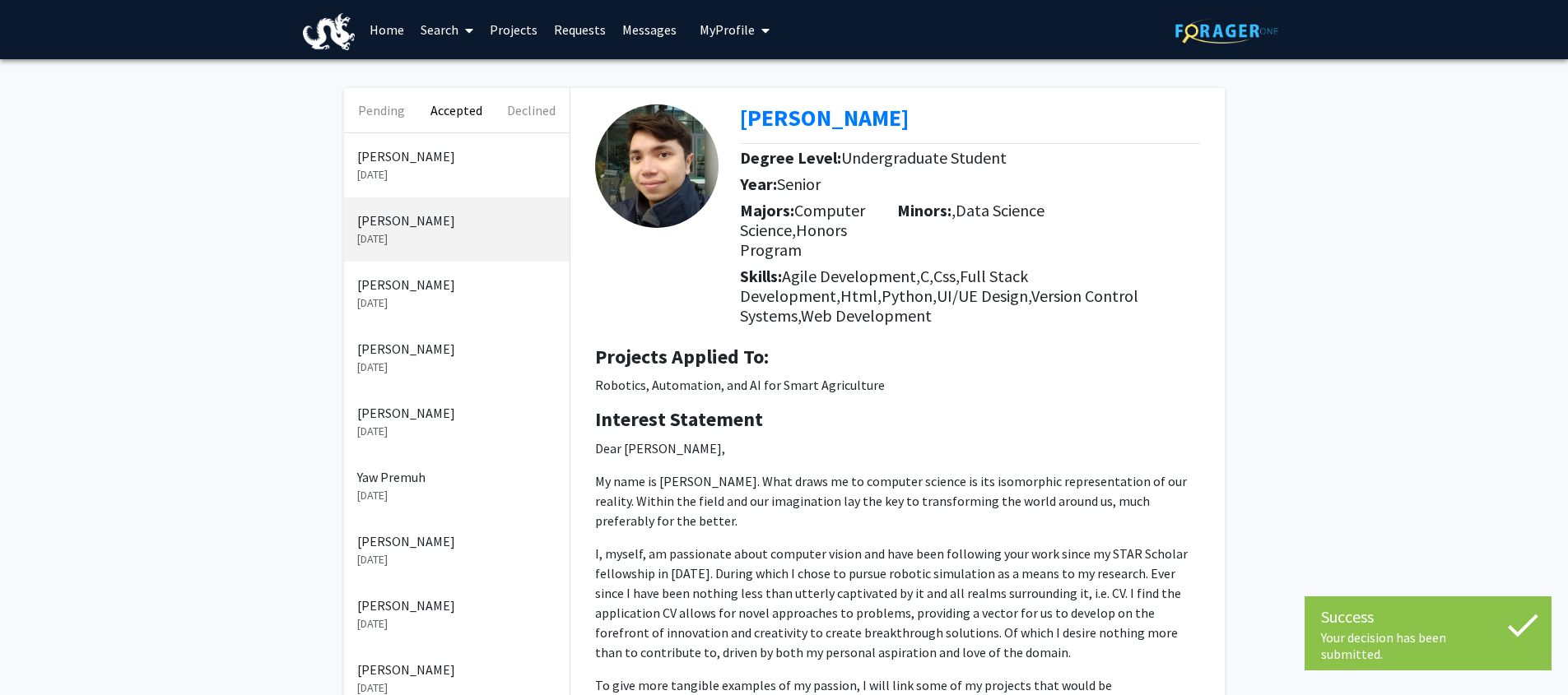
click at [427, 170] on p "[DATE]" at bounding box center [456, 175] width 199 height 17
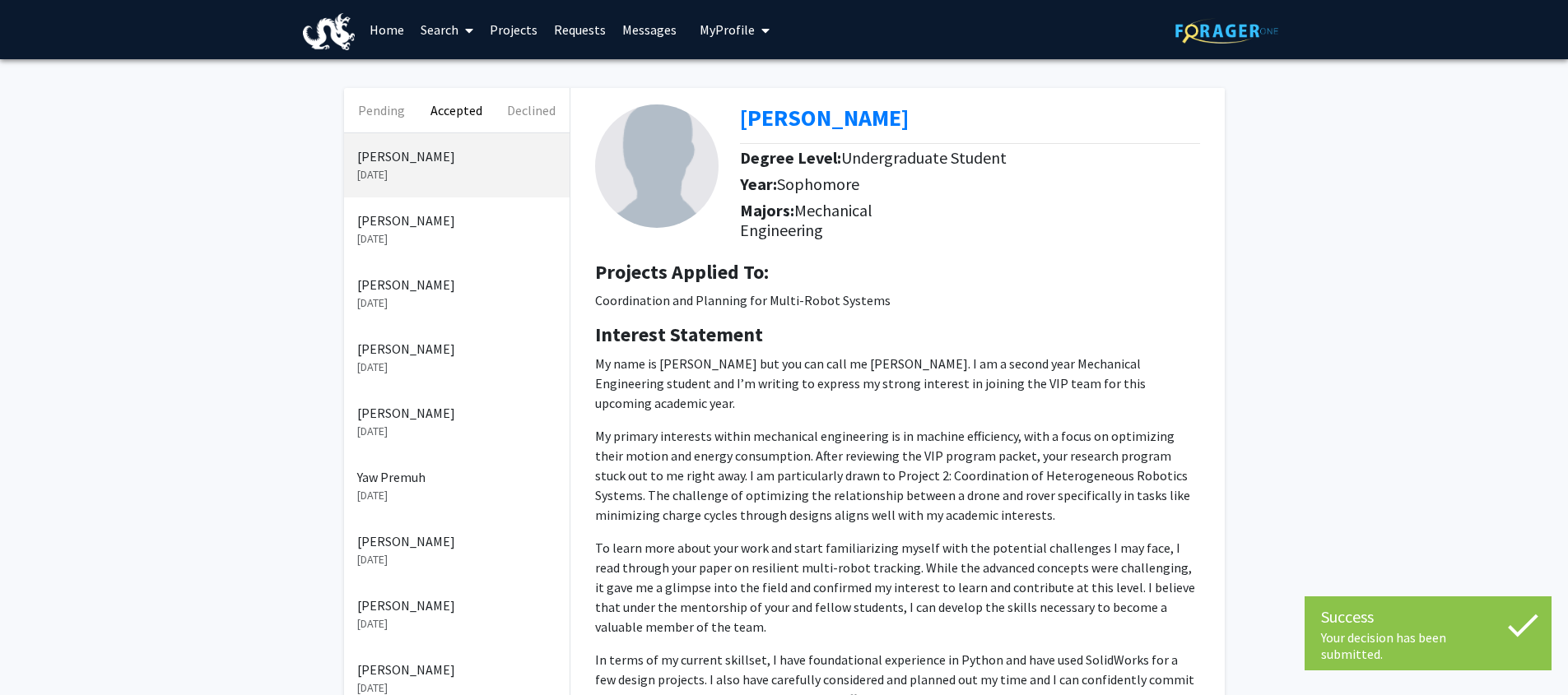
click at [433, 283] on p "[PERSON_NAME]" at bounding box center [456, 284] width 199 height 20
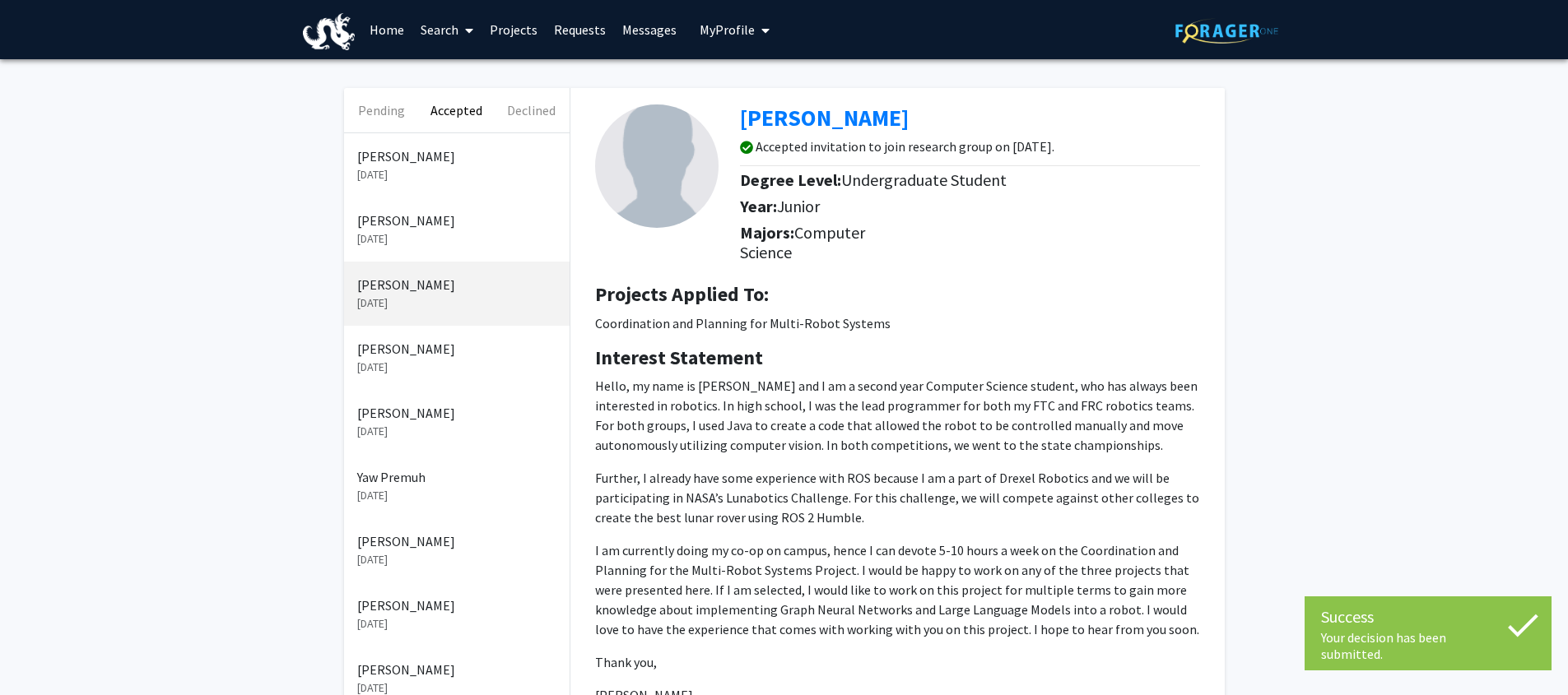
click at [428, 234] on p "[DATE]" at bounding box center [456, 239] width 199 height 17
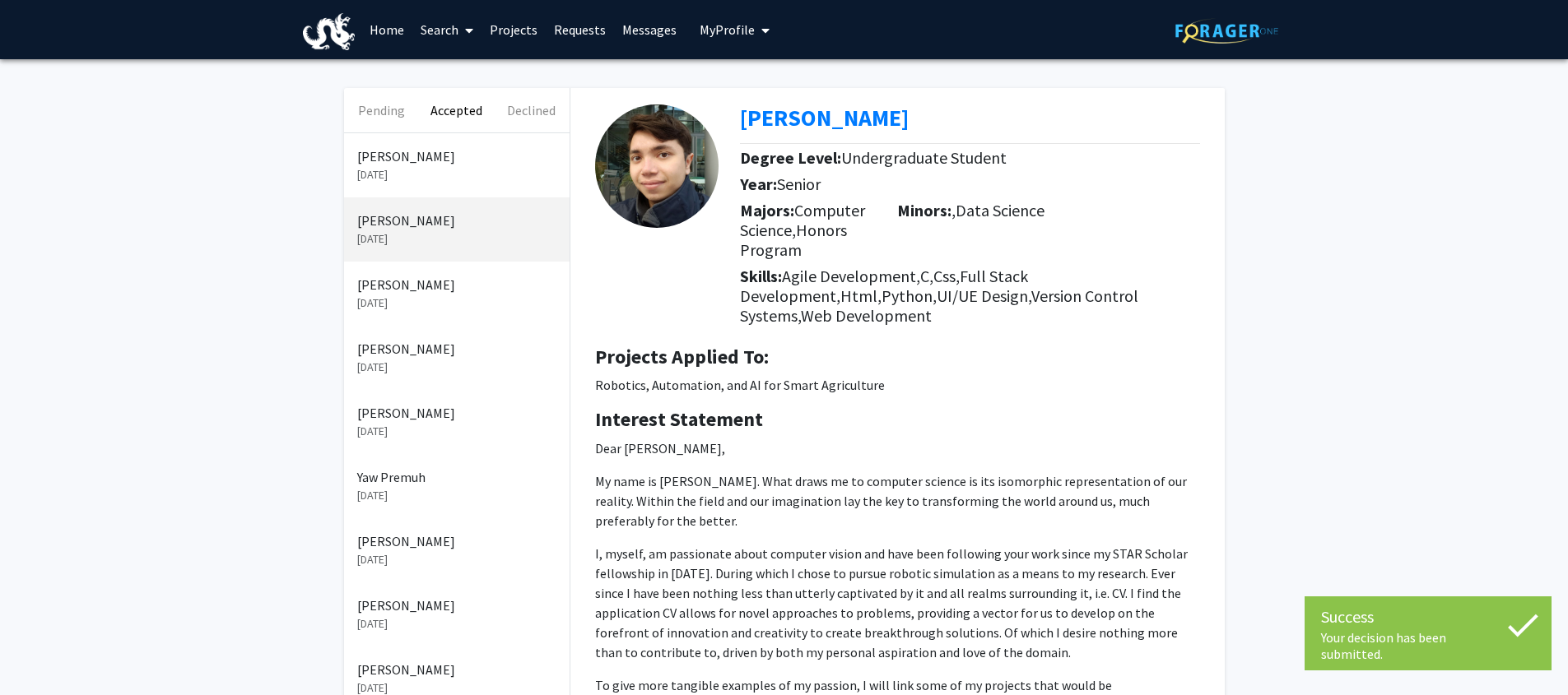
click at [424, 177] on p "[DATE]" at bounding box center [456, 175] width 199 height 17
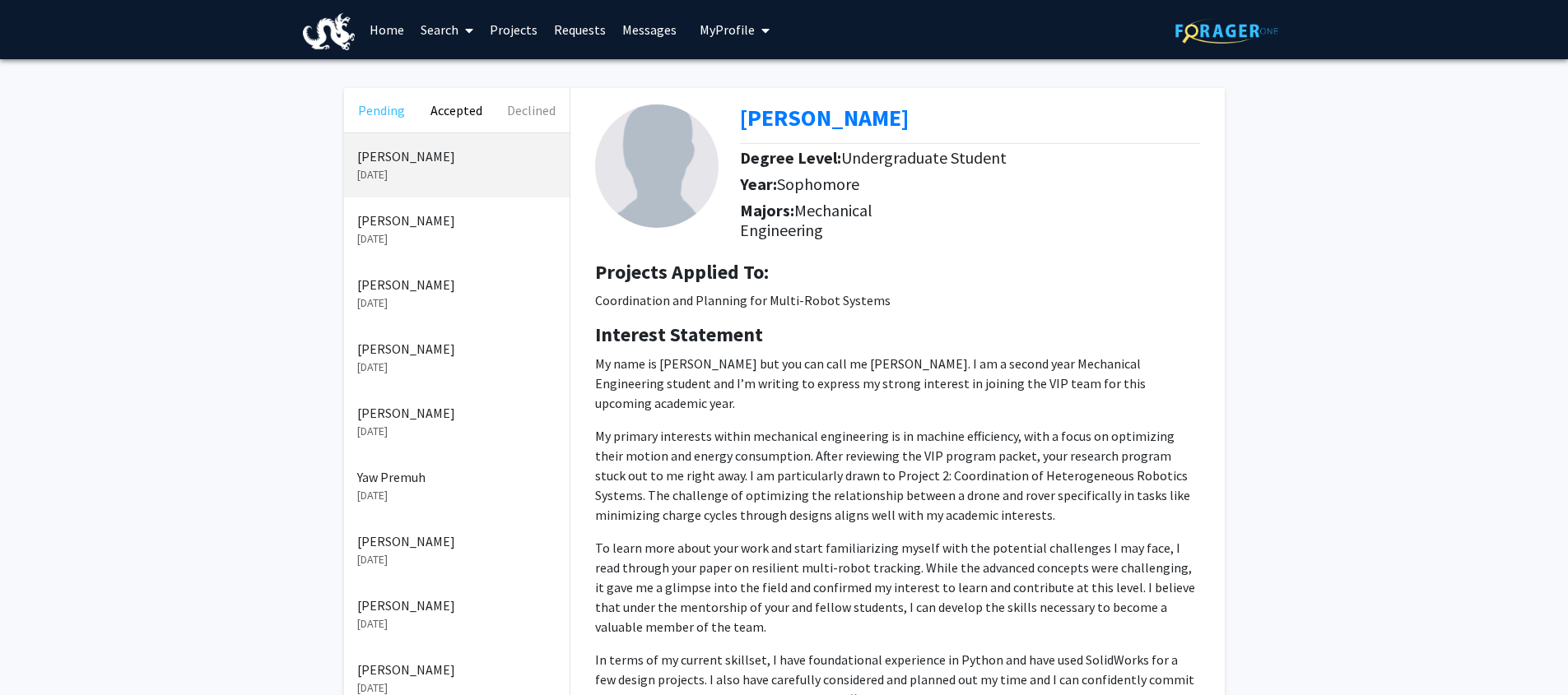
click at [389, 120] on button "Pending" at bounding box center [381, 110] width 75 height 45
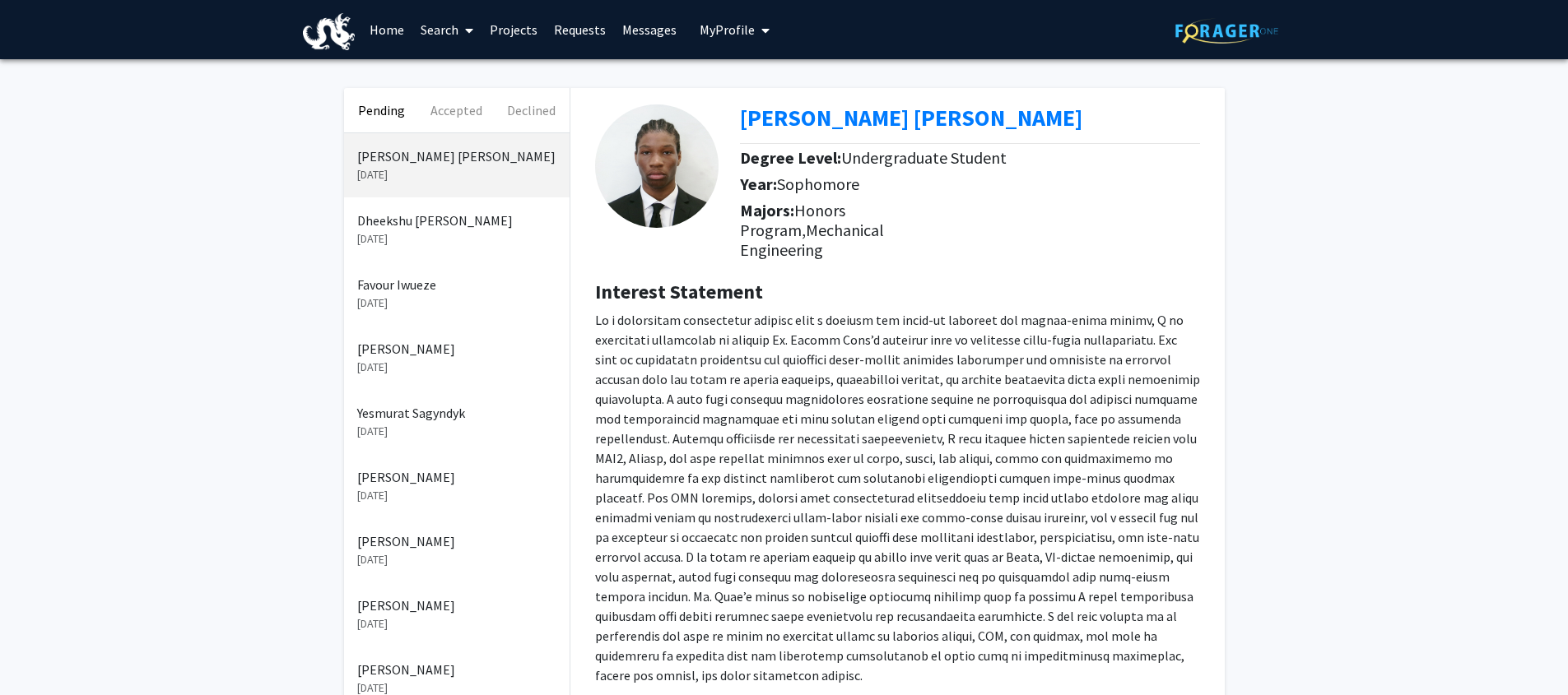
click at [870, 158] on span "Undergraduate Student" at bounding box center [923, 158] width 165 height 21
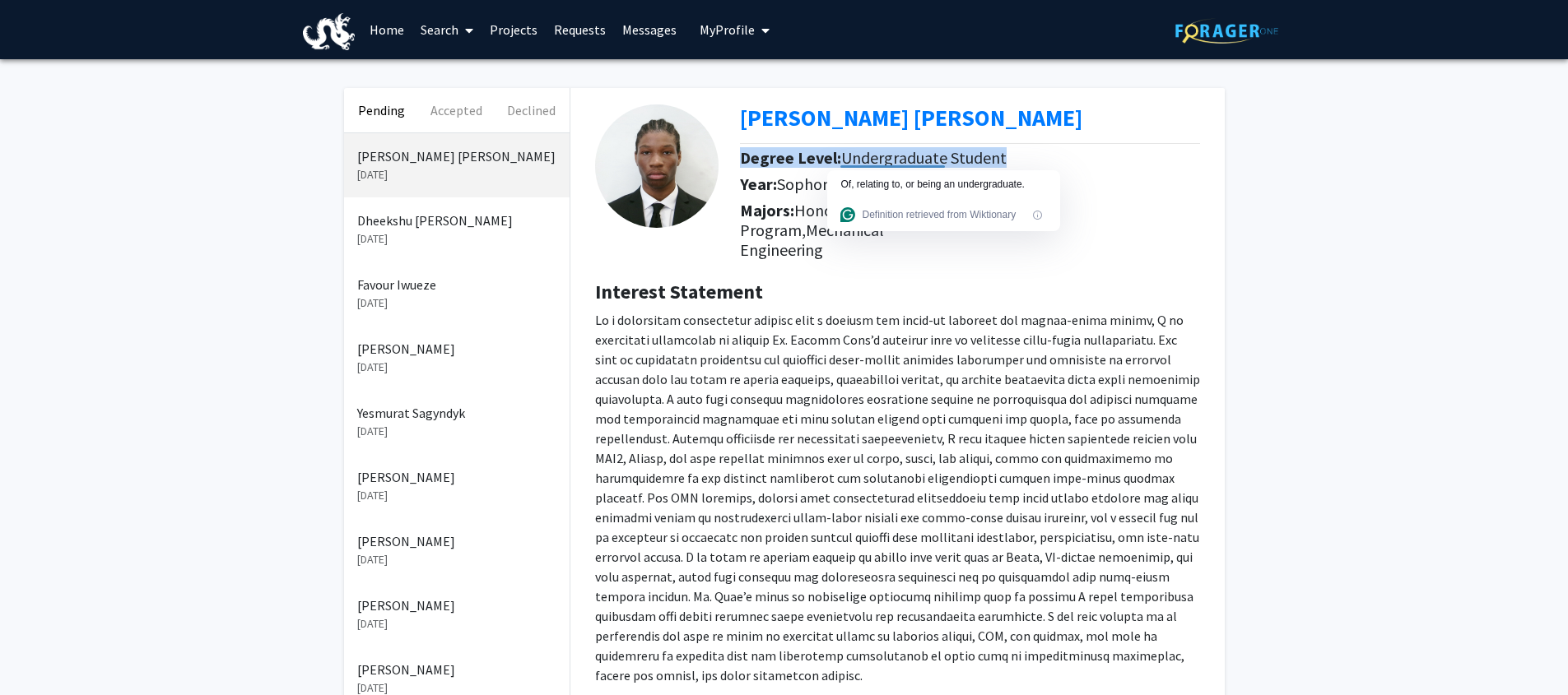
click at [870, 158] on span "Undergraduate Student" at bounding box center [923, 158] width 165 height 21
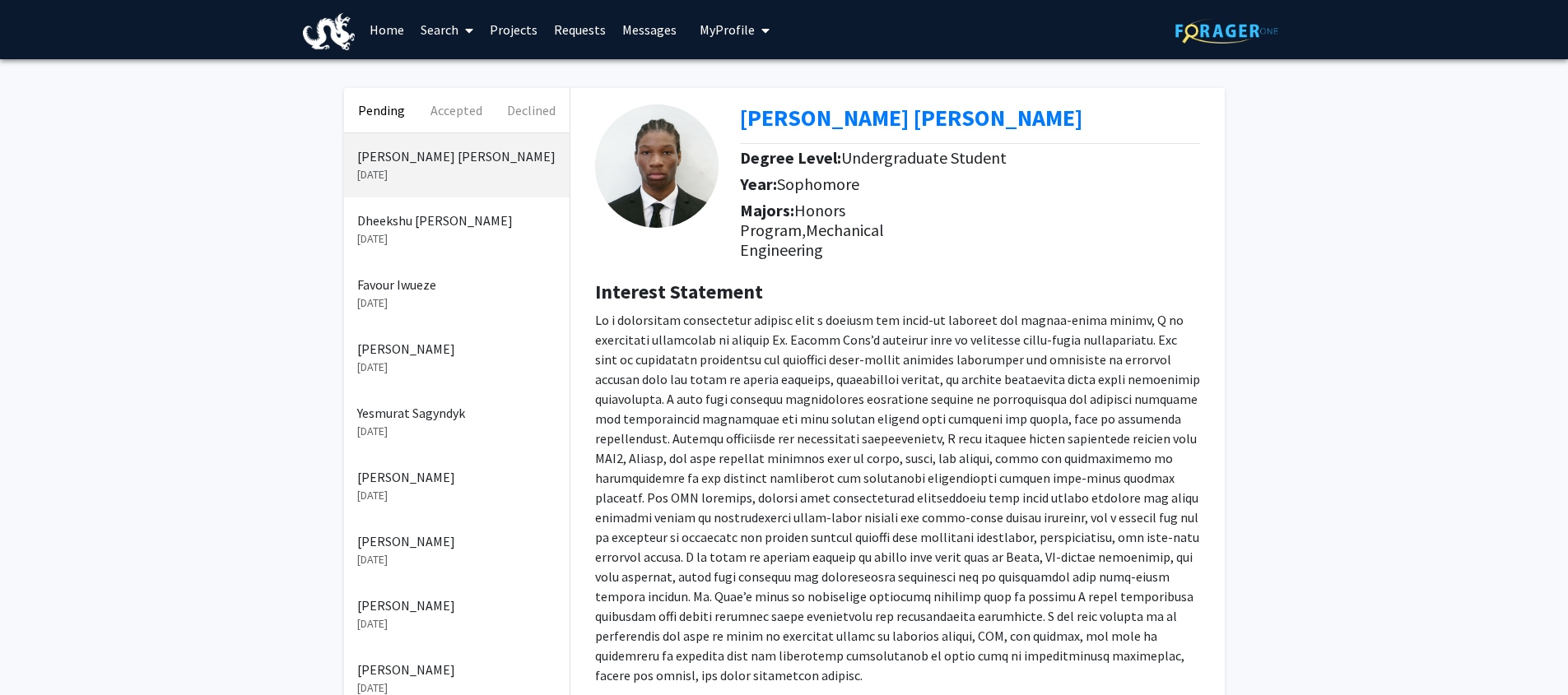
click at [869, 218] on h5 "Majors: Honors Program, Mechanical Engineering" at bounding box center [819, 230] width 157 height 59
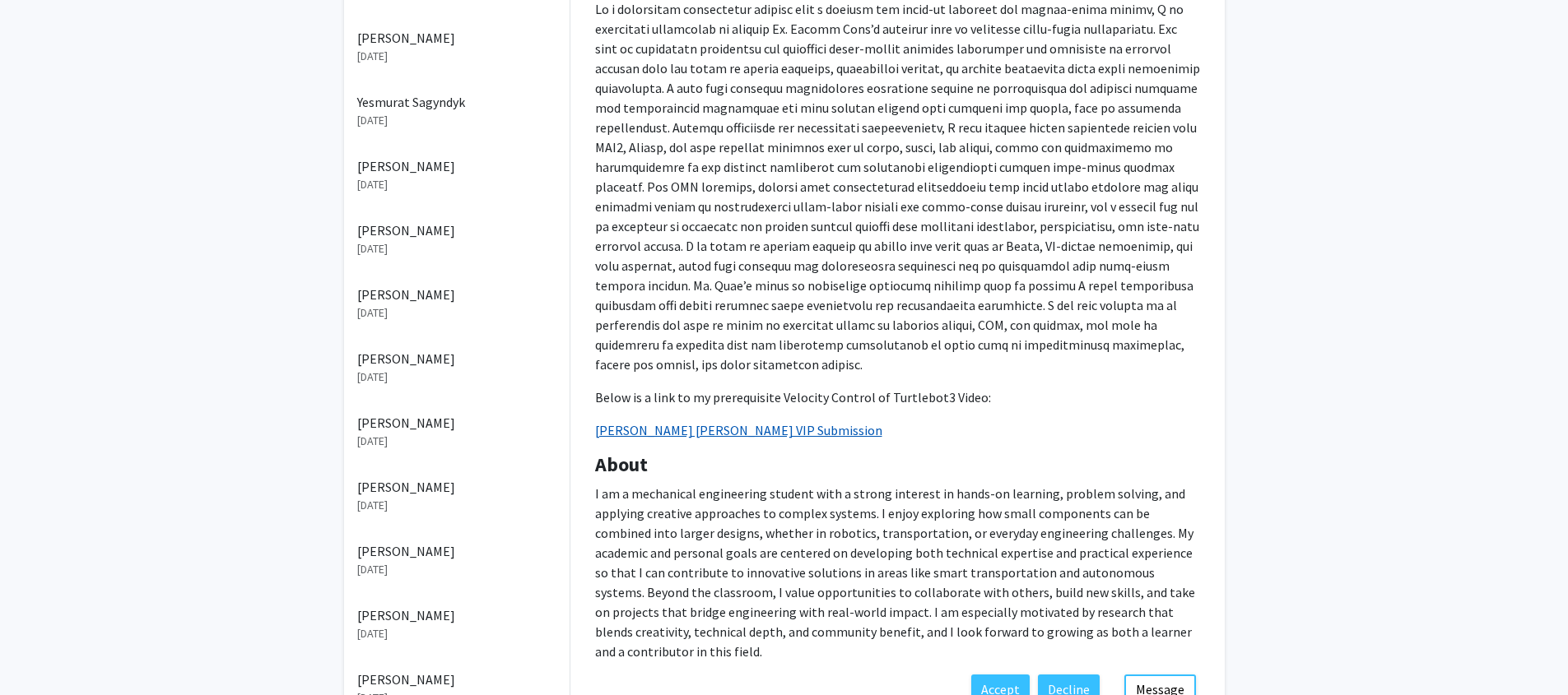
click at [781, 433] on link "Kamal Skeete Ridley's VIP Submission" at bounding box center [738, 431] width 287 height 17
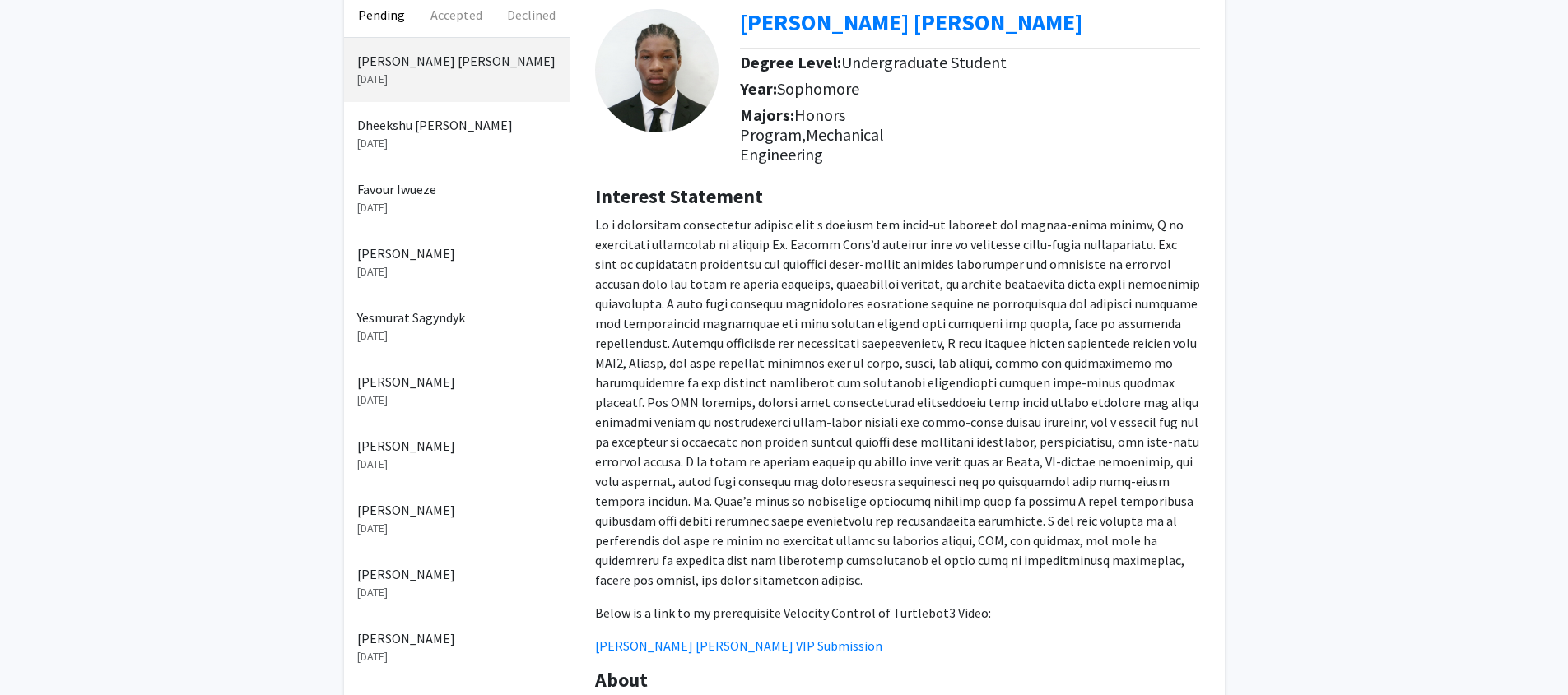
scroll to position [0, 0]
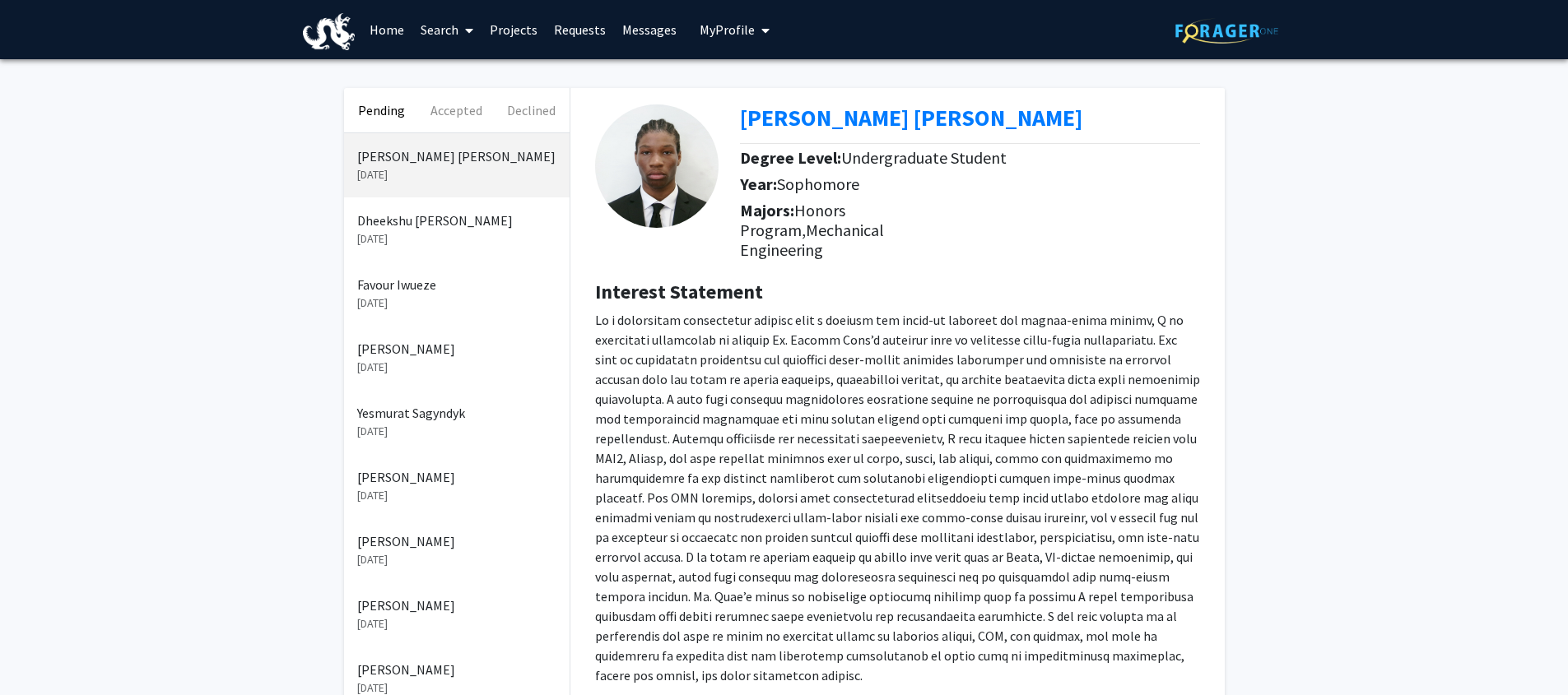
click at [431, 222] on p "Dheekshu [PERSON_NAME]" at bounding box center [456, 220] width 199 height 20
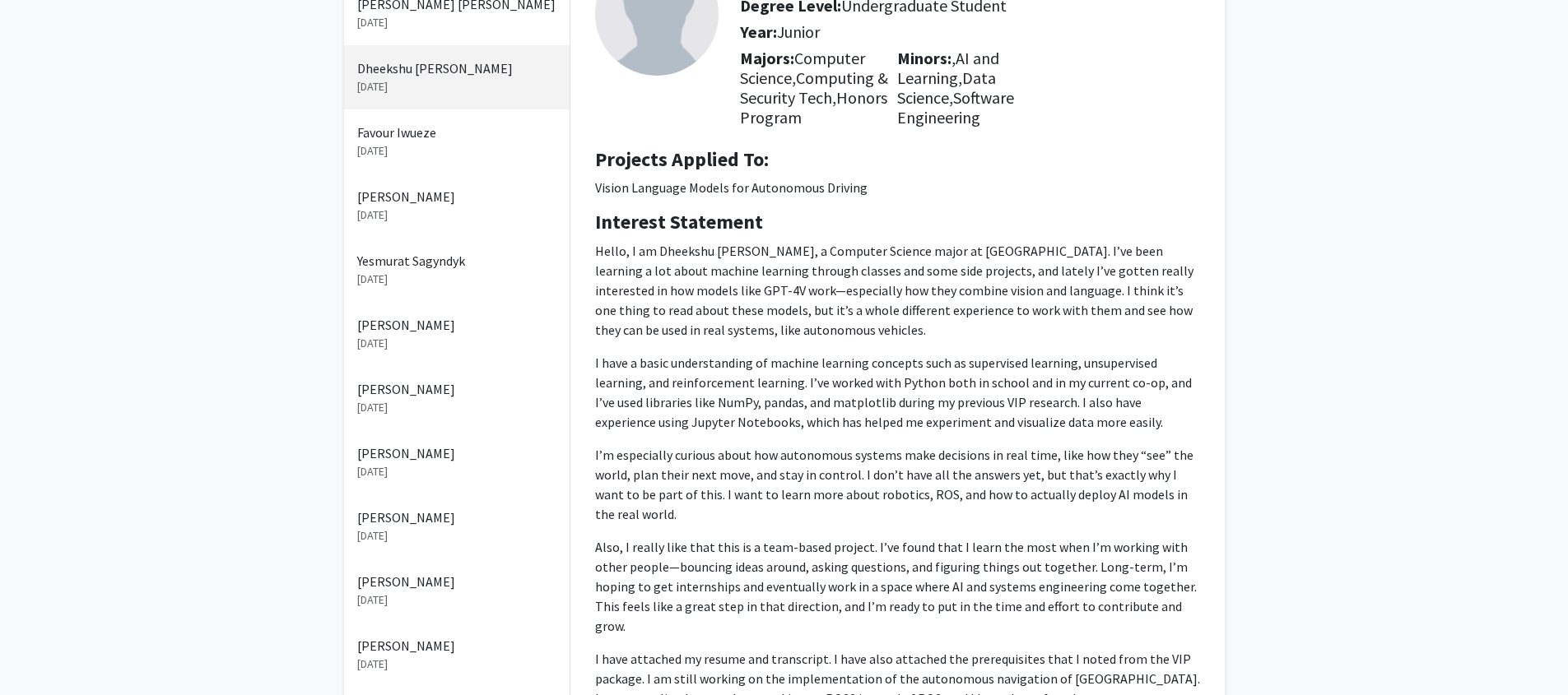
scroll to position [81, 0]
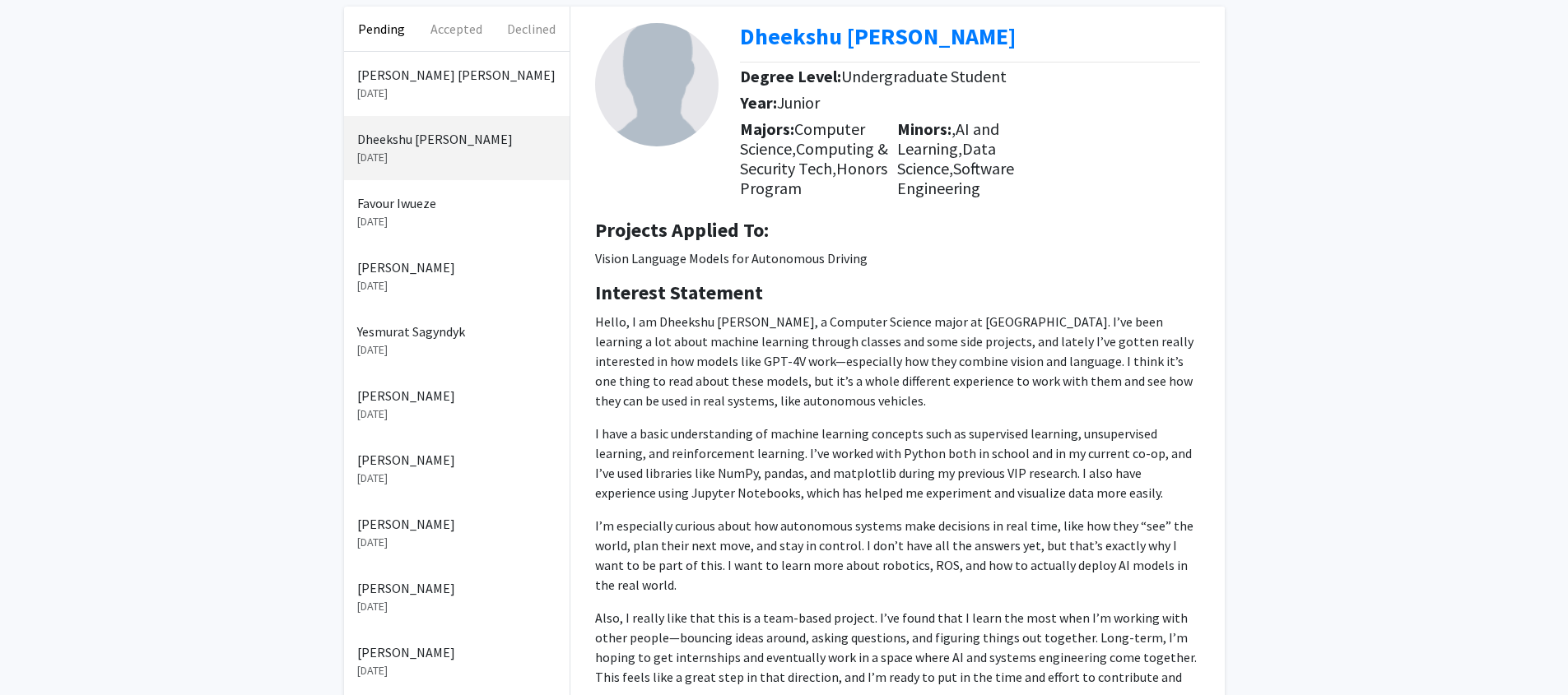
click at [452, 209] on p "Favour Iwueze" at bounding box center [456, 203] width 199 height 20
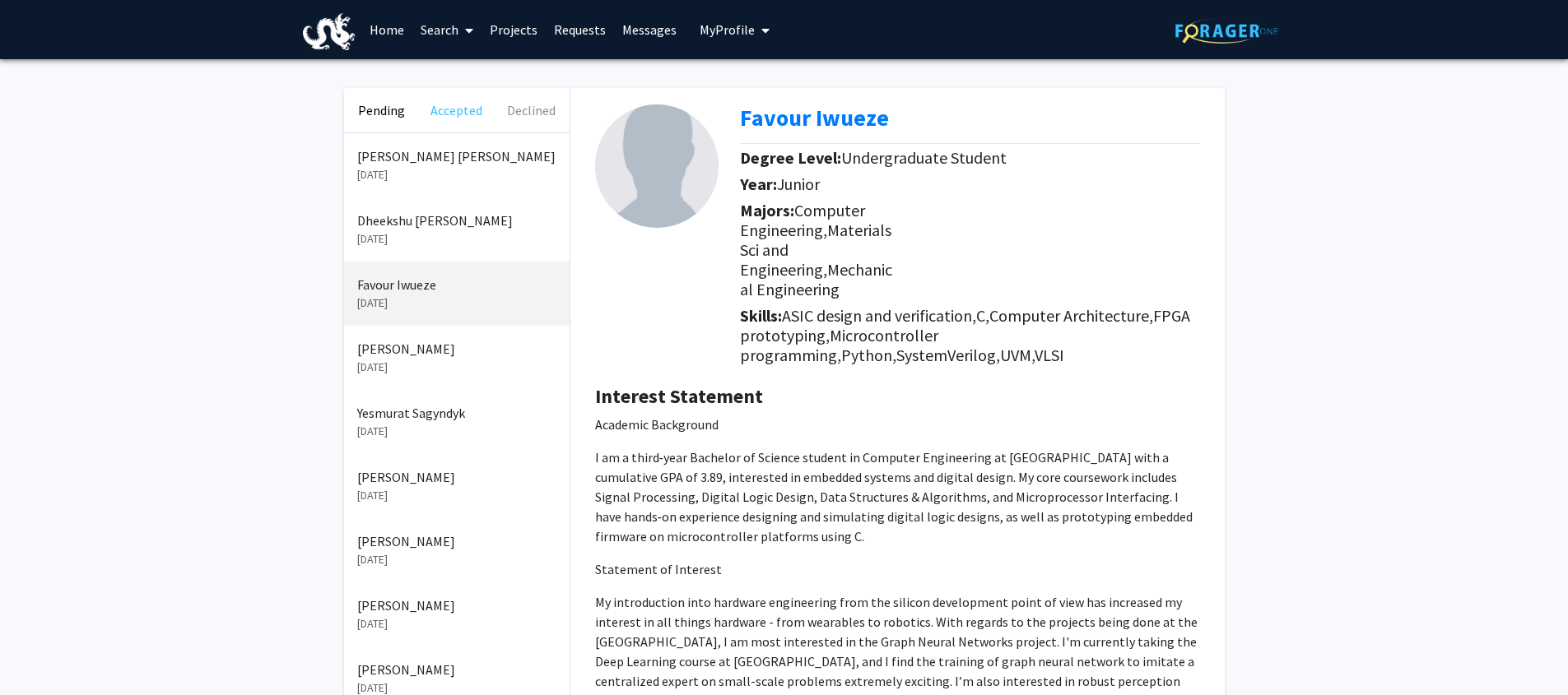
click at [455, 96] on button "Accepted" at bounding box center [456, 110] width 75 height 45
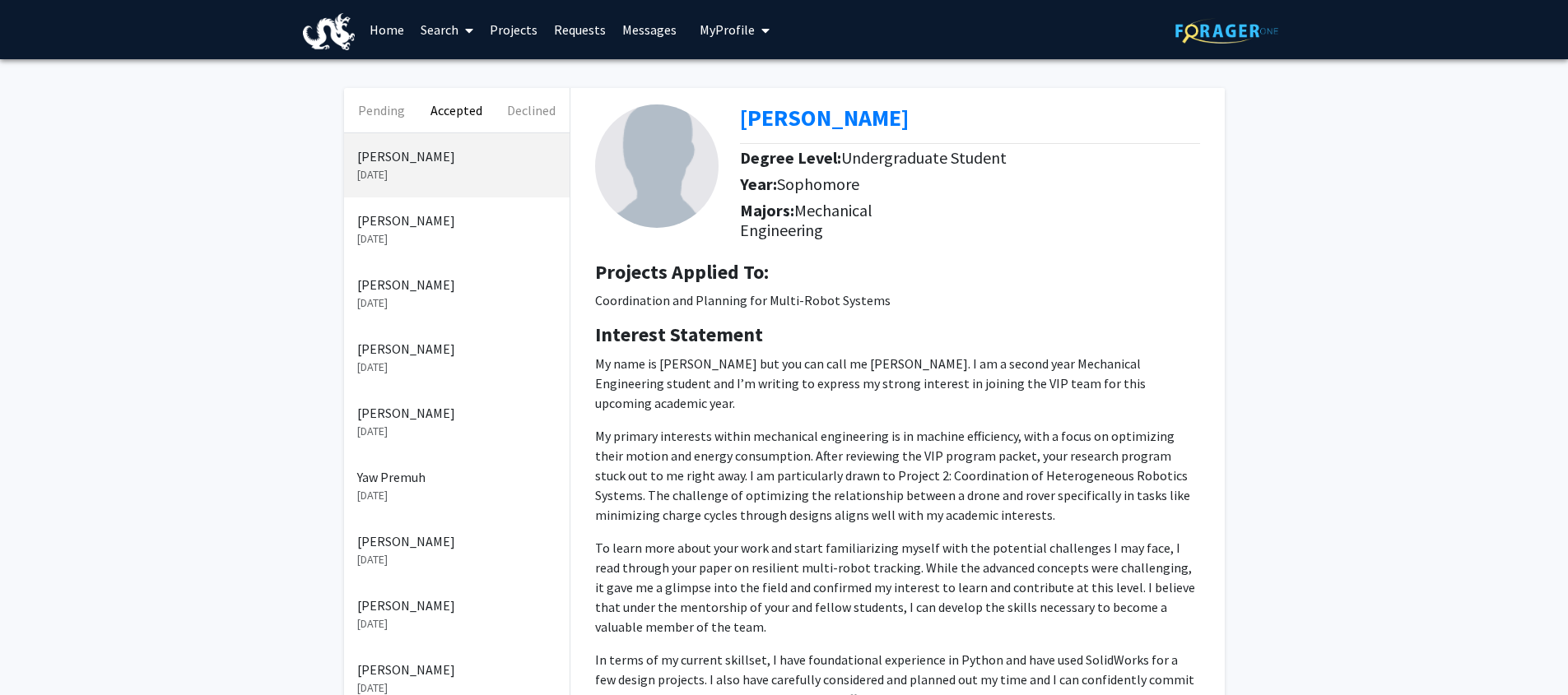
click at [458, 214] on p "[PERSON_NAME]" at bounding box center [456, 220] width 199 height 20
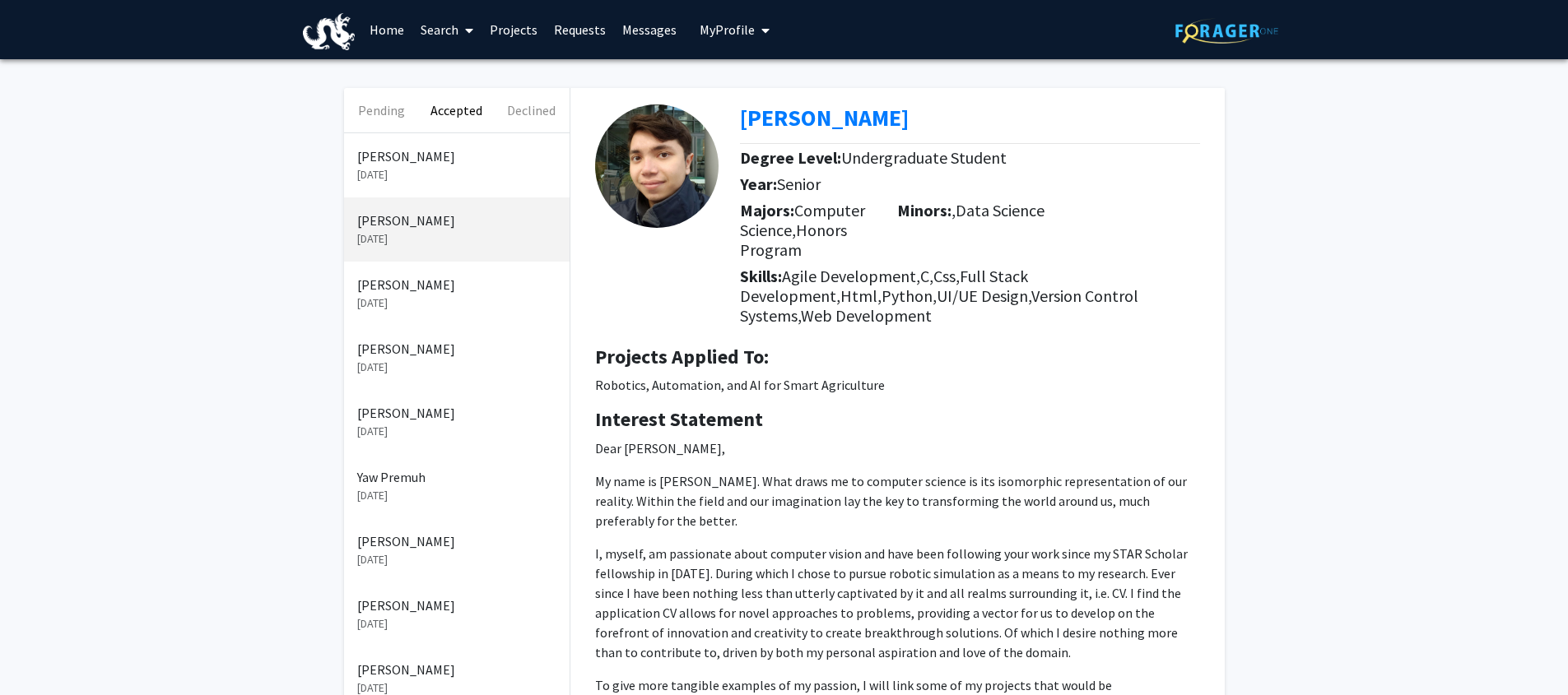
click at [452, 169] on p "[DATE]" at bounding box center [456, 175] width 199 height 17
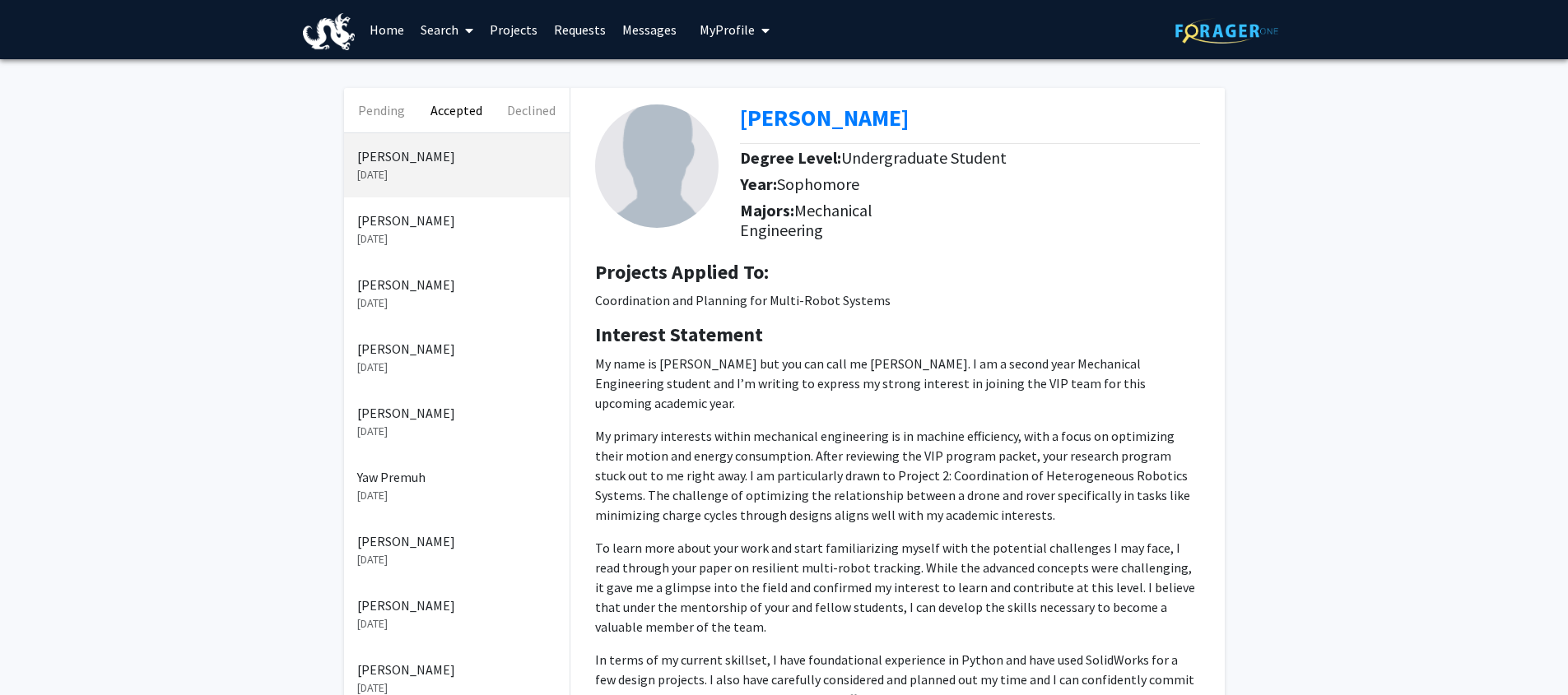
click at [442, 231] on p "[DATE]" at bounding box center [456, 239] width 199 height 17
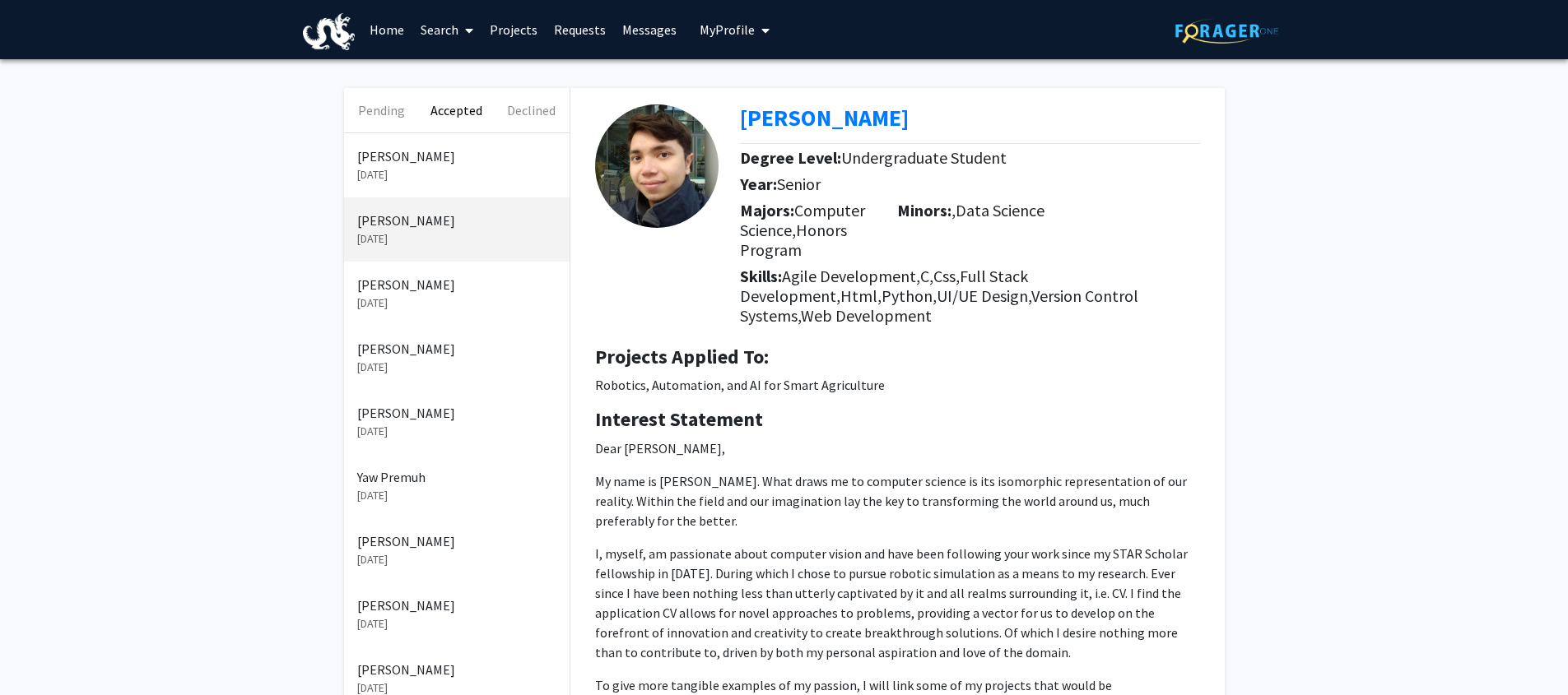
click at [447, 171] on p "[DATE]" at bounding box center [456, 175] width 199 height 17
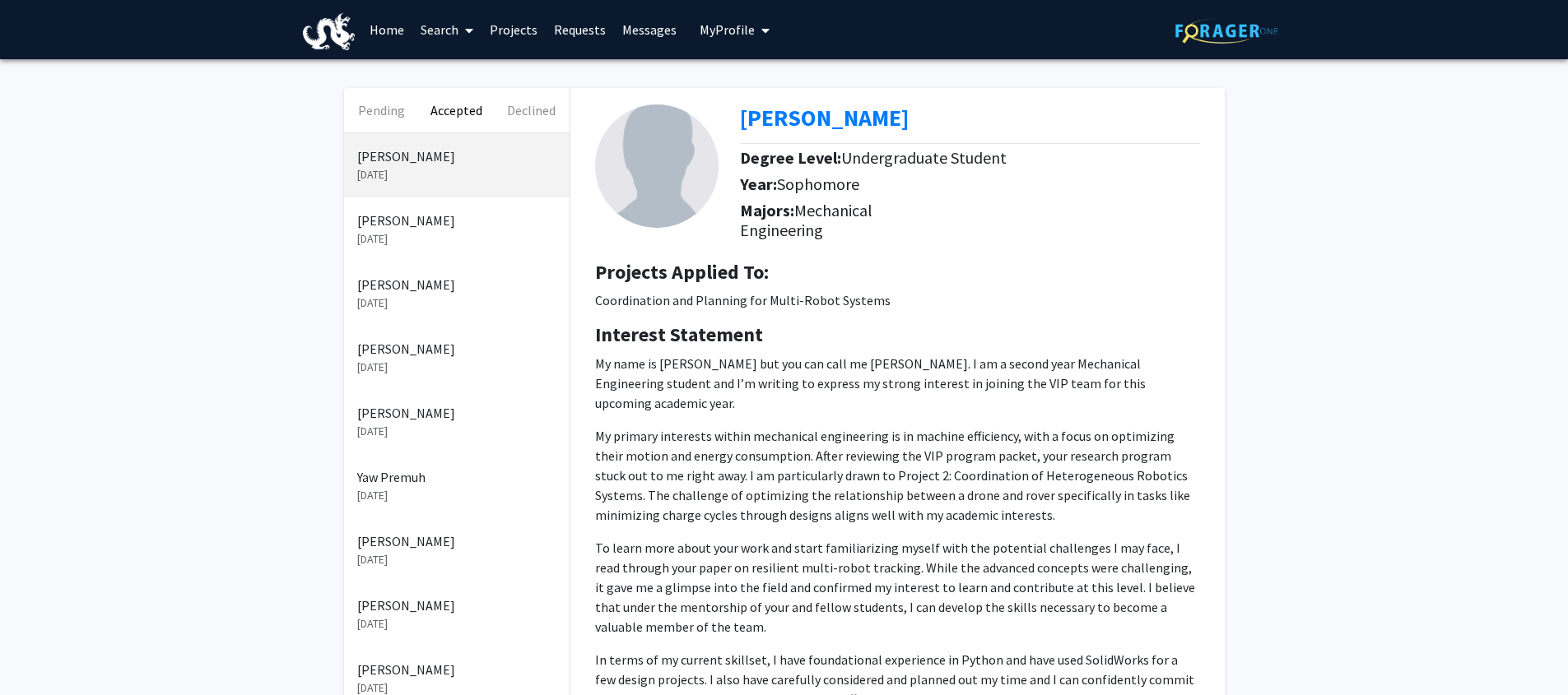
click at [446, 223] on p "[PERSON_NAME]" at bounding box center [456, 220] width 199 height 20
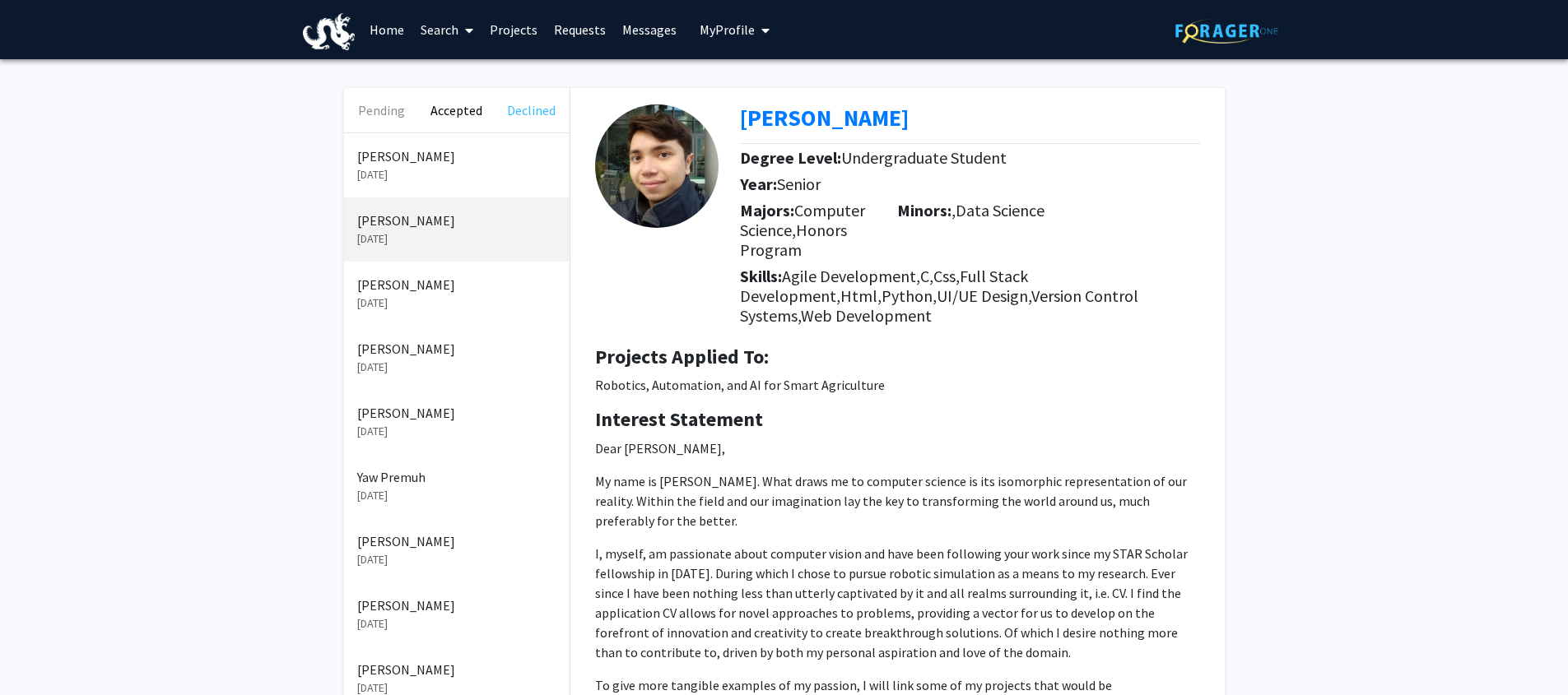
click at [521, 114] on button "Declined" at bounding box center [531, 110] width 75 height 45
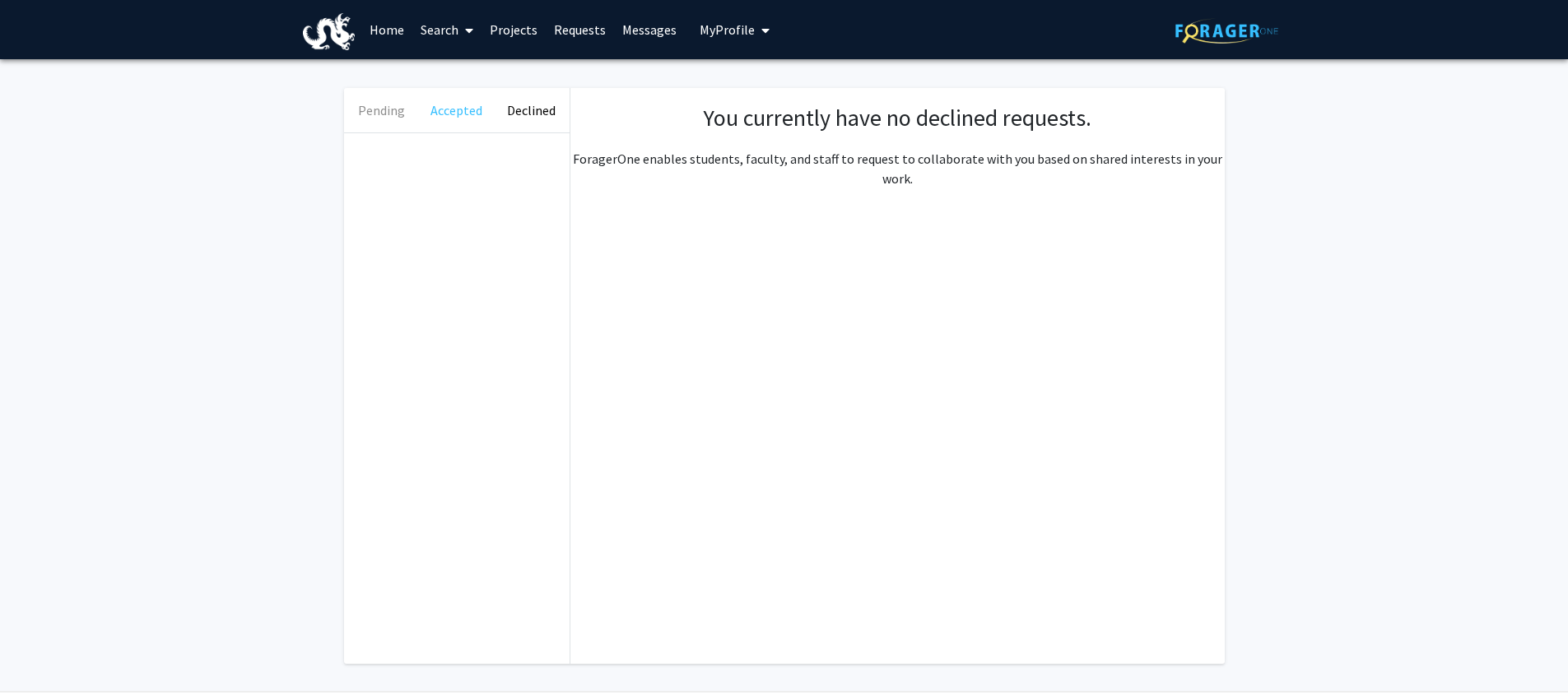
click at [463, 109] on button "Accepted" at bounding box center [456, 110] width 75 height 45
